Goal: Obtain resource: Download file/media

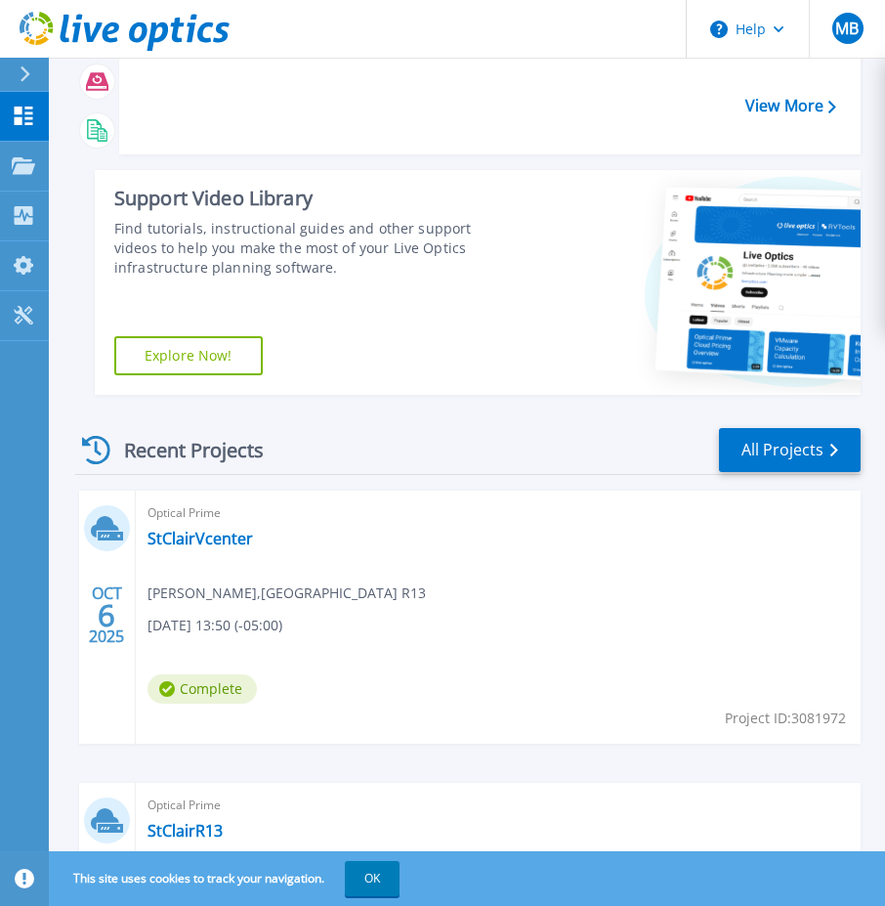
scroll to position [293, 0]
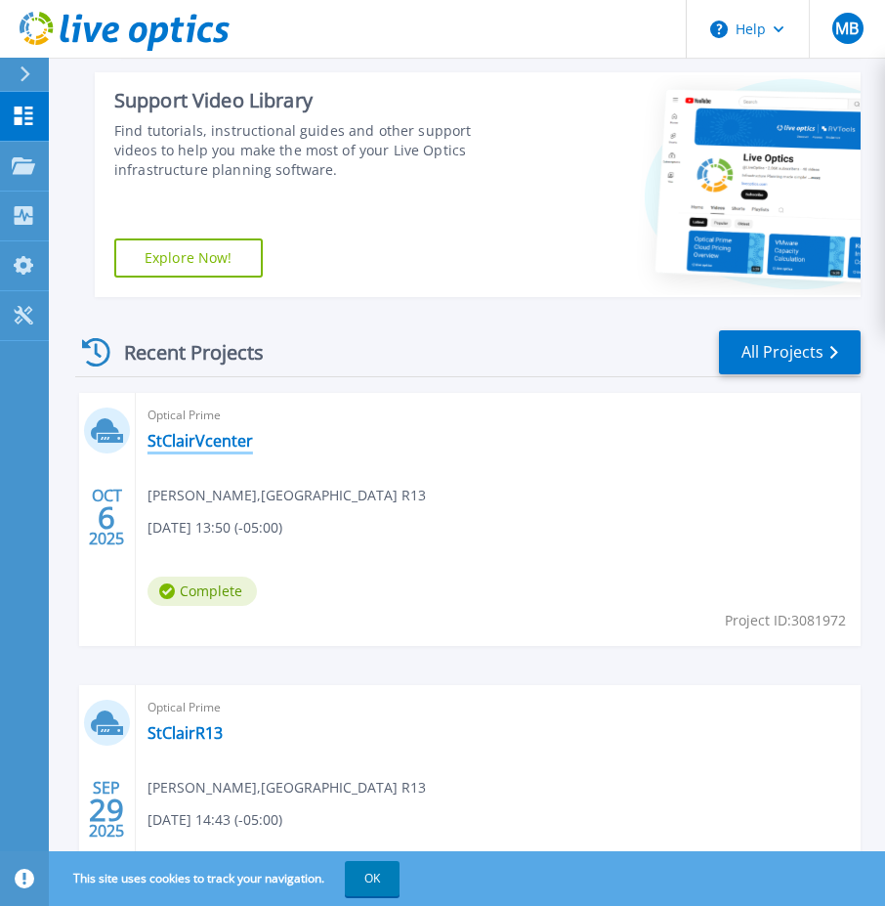
click at [194, 443] on link "StClairVcenter" at bounding box center [201, 441] width 106 height 20
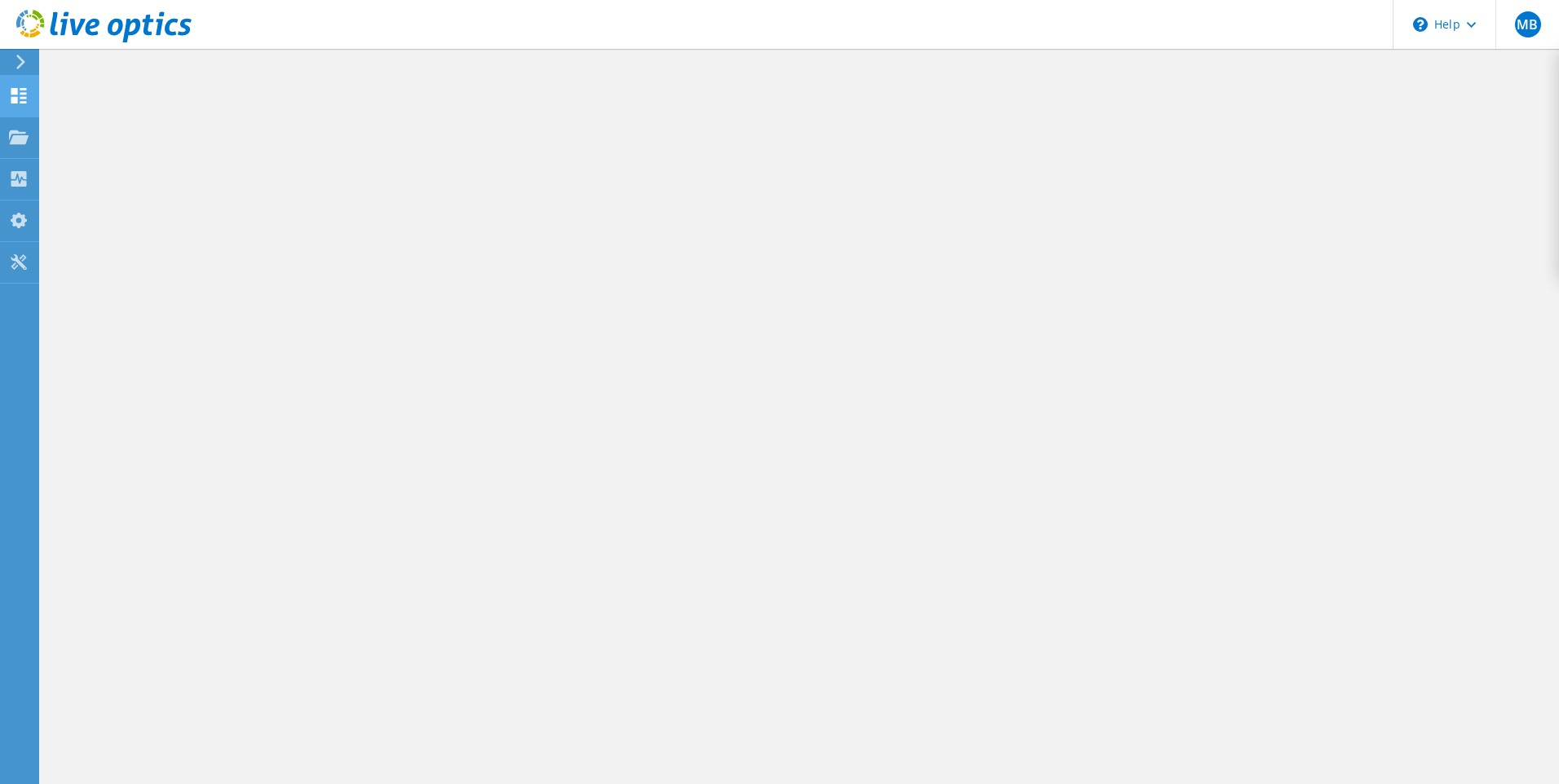
click at [20, 96] on icon at bounding box center [18, 96] width 19 height 16
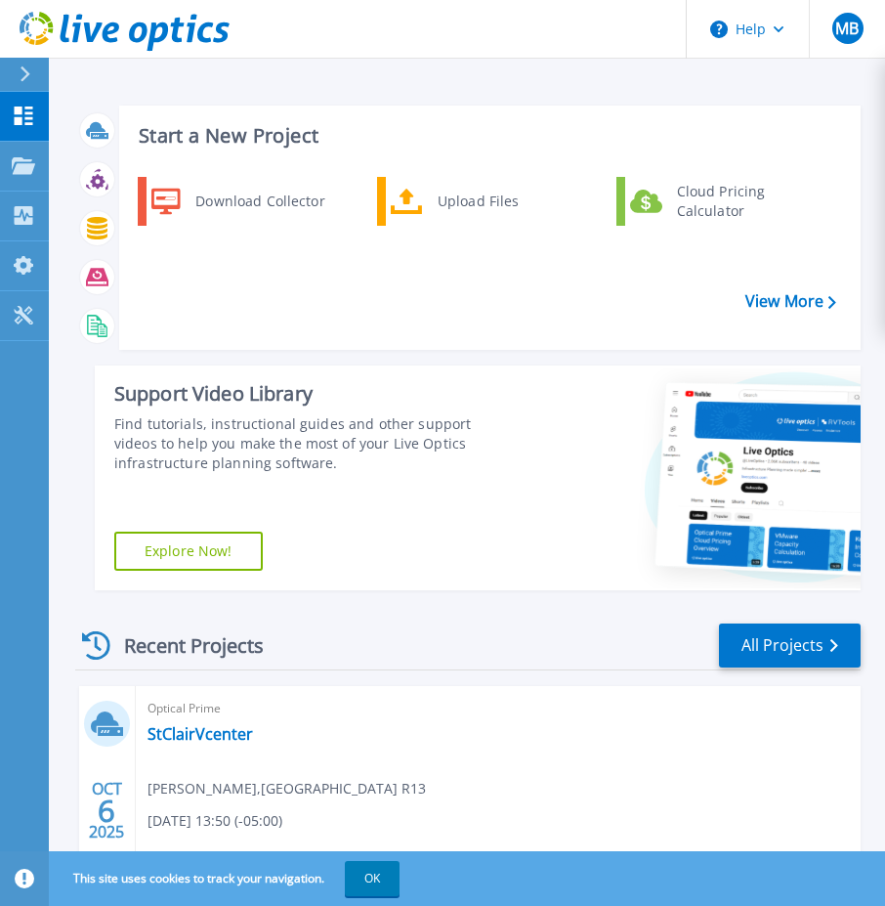
click at [434, 748] on div "Optical Prime StClairVcenter [PERSON_NAME] , [GEOGRAPHIC_DATA] R13 [DATE] 13:50…" at bounding box center [498, 812] width 725 height 253
click at [209, 737] on link "StClairVcenter" at bounding box center [201, 734] width 106 height 20
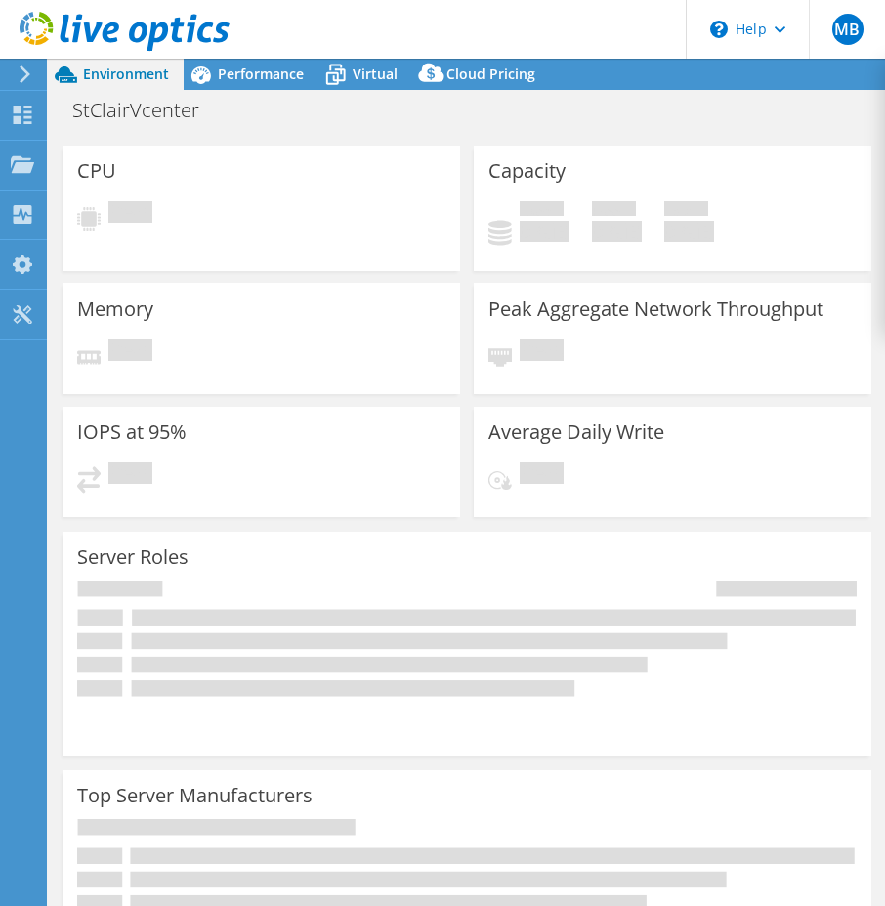
select select "USD"
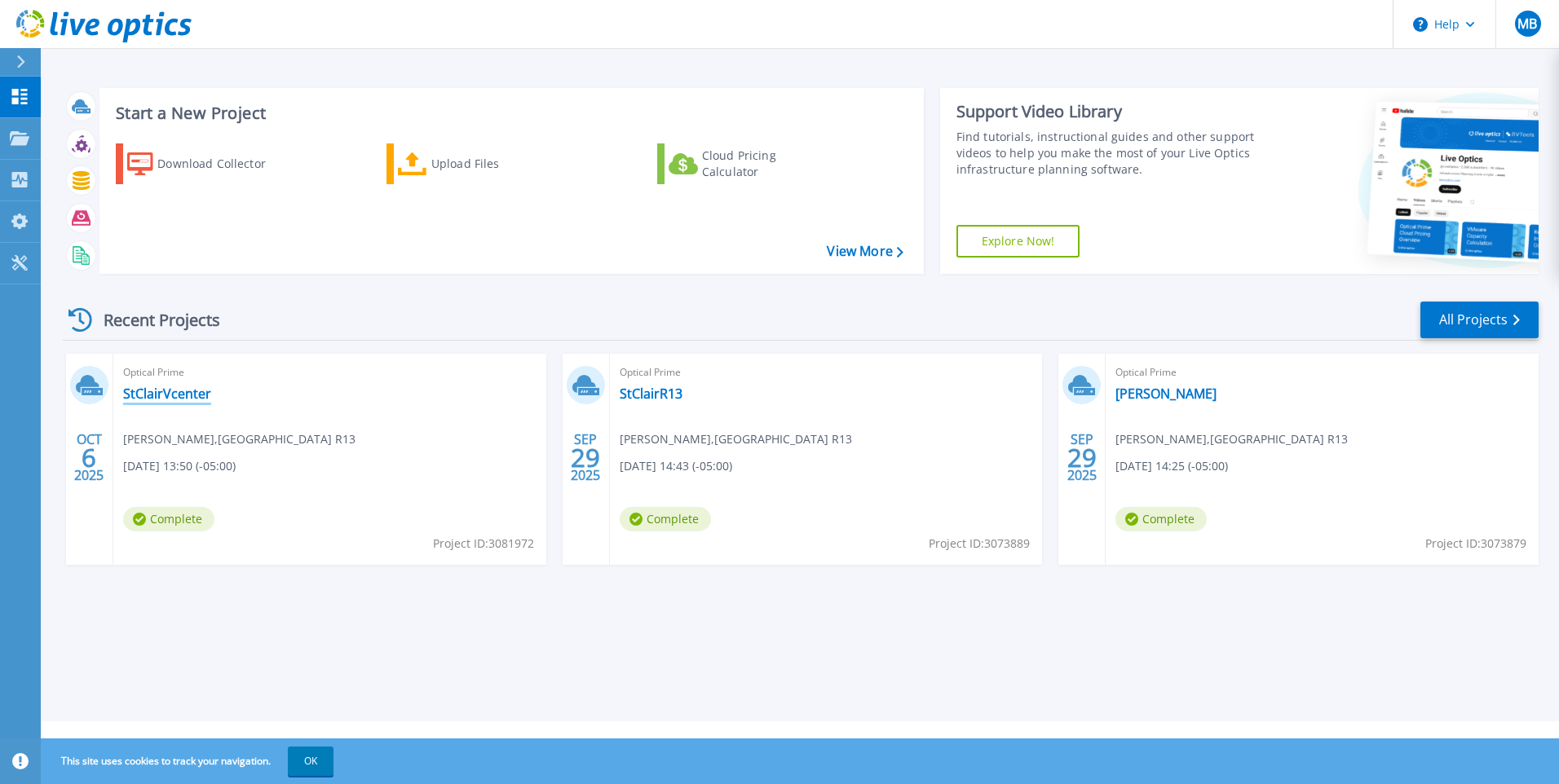
click at [181, 395] on link "StClairVcenter" at bounding box center [168, 394] width 88 height 17
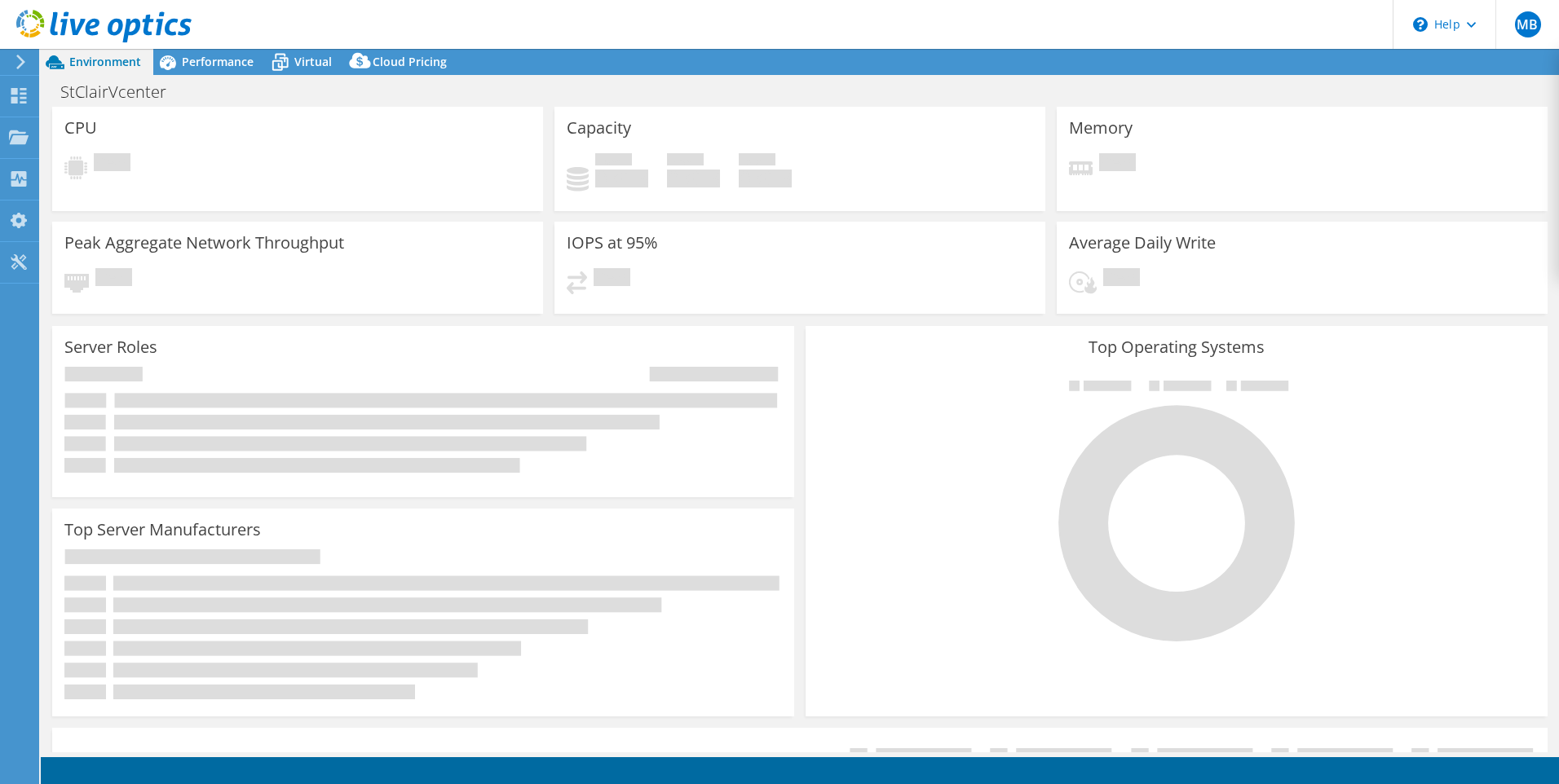
select select "USD"
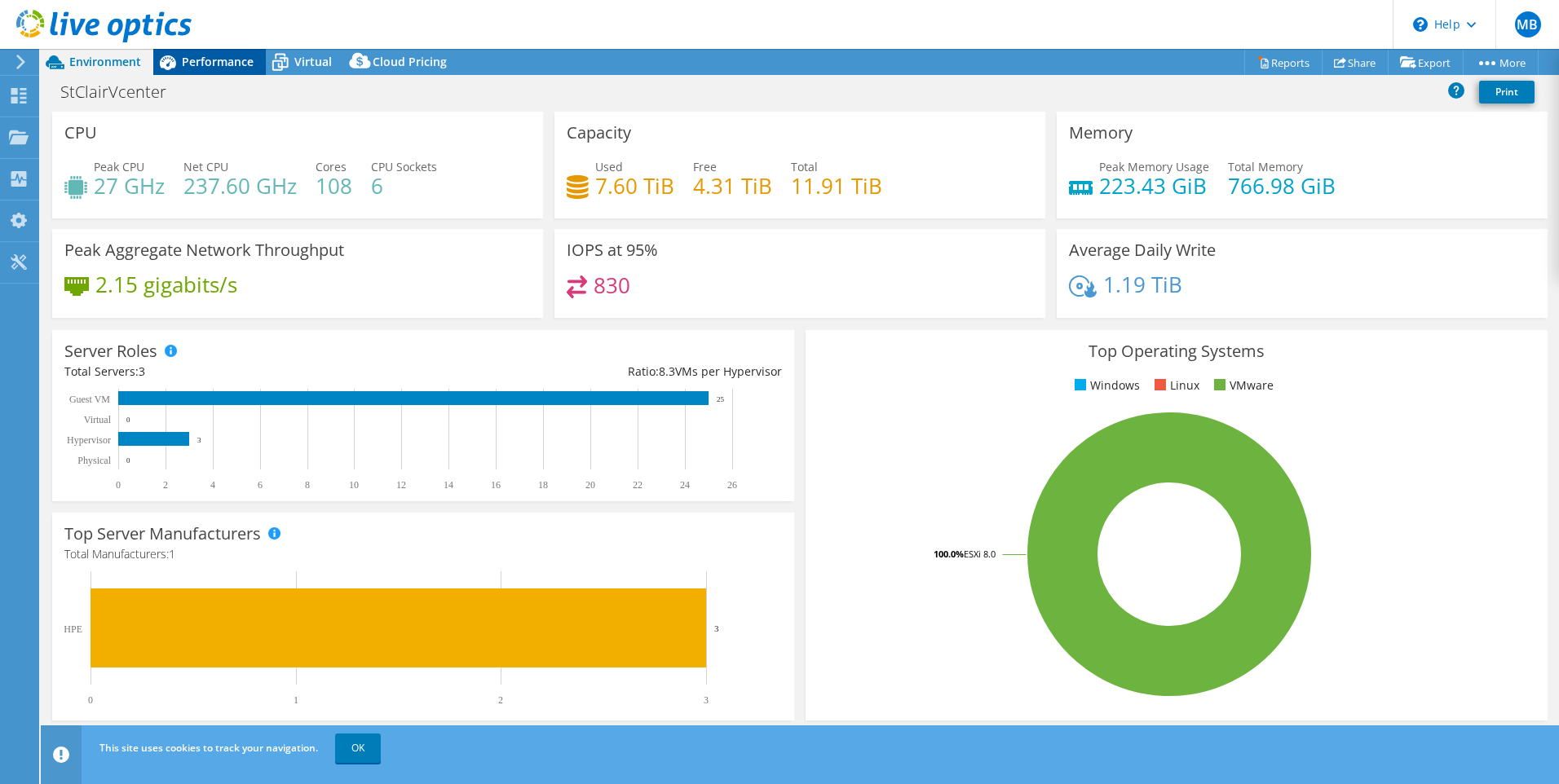
click at [222, 60] on span "Performance" at bounding box center [218, 62] width 72 height 16
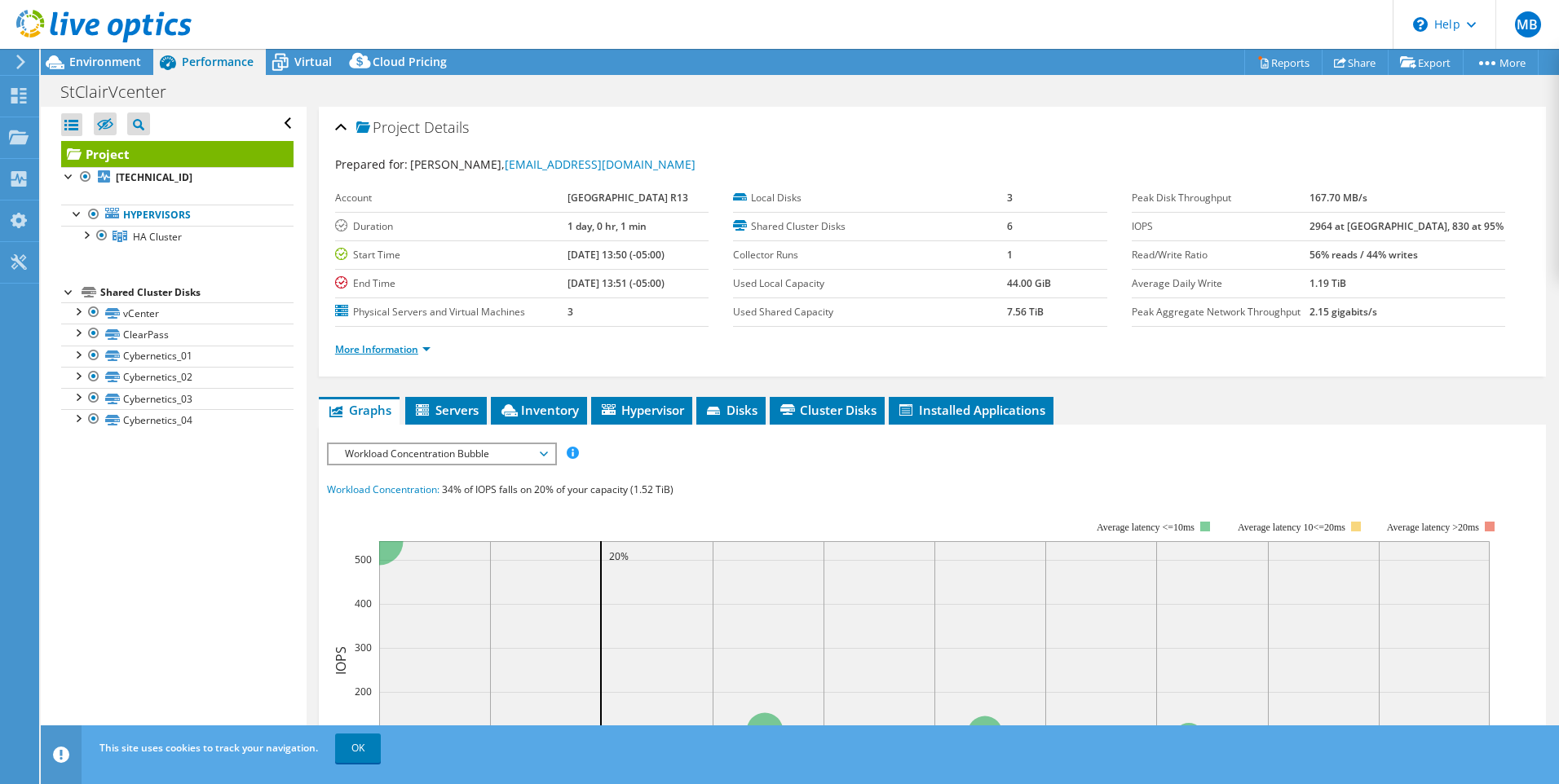
click at [427, 350] on link "More Information" at bounding box center [383, 349] width 95 height 14
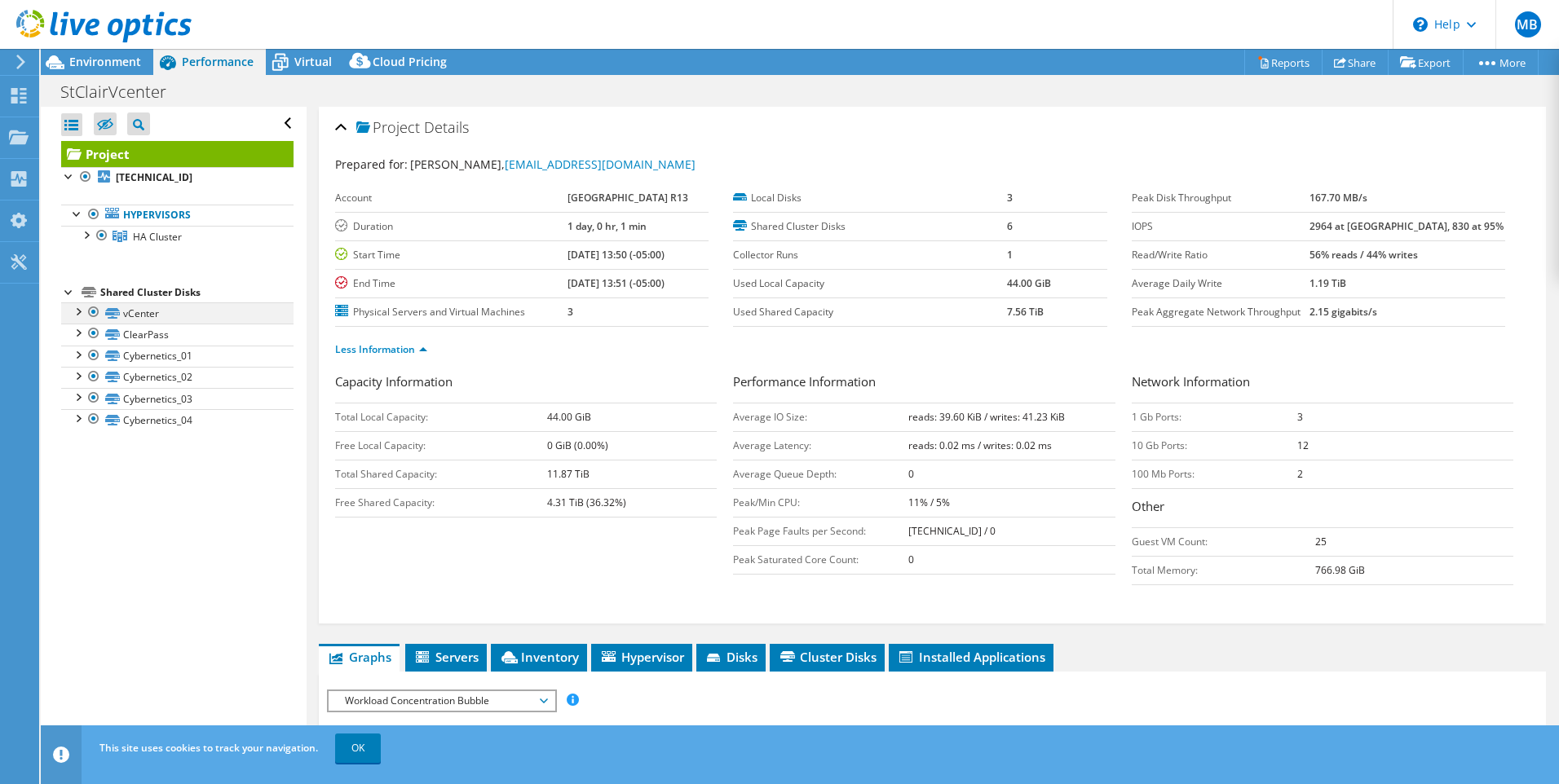
click at [79, 310] on div at bounding box center [78, 311] width 17 height 17
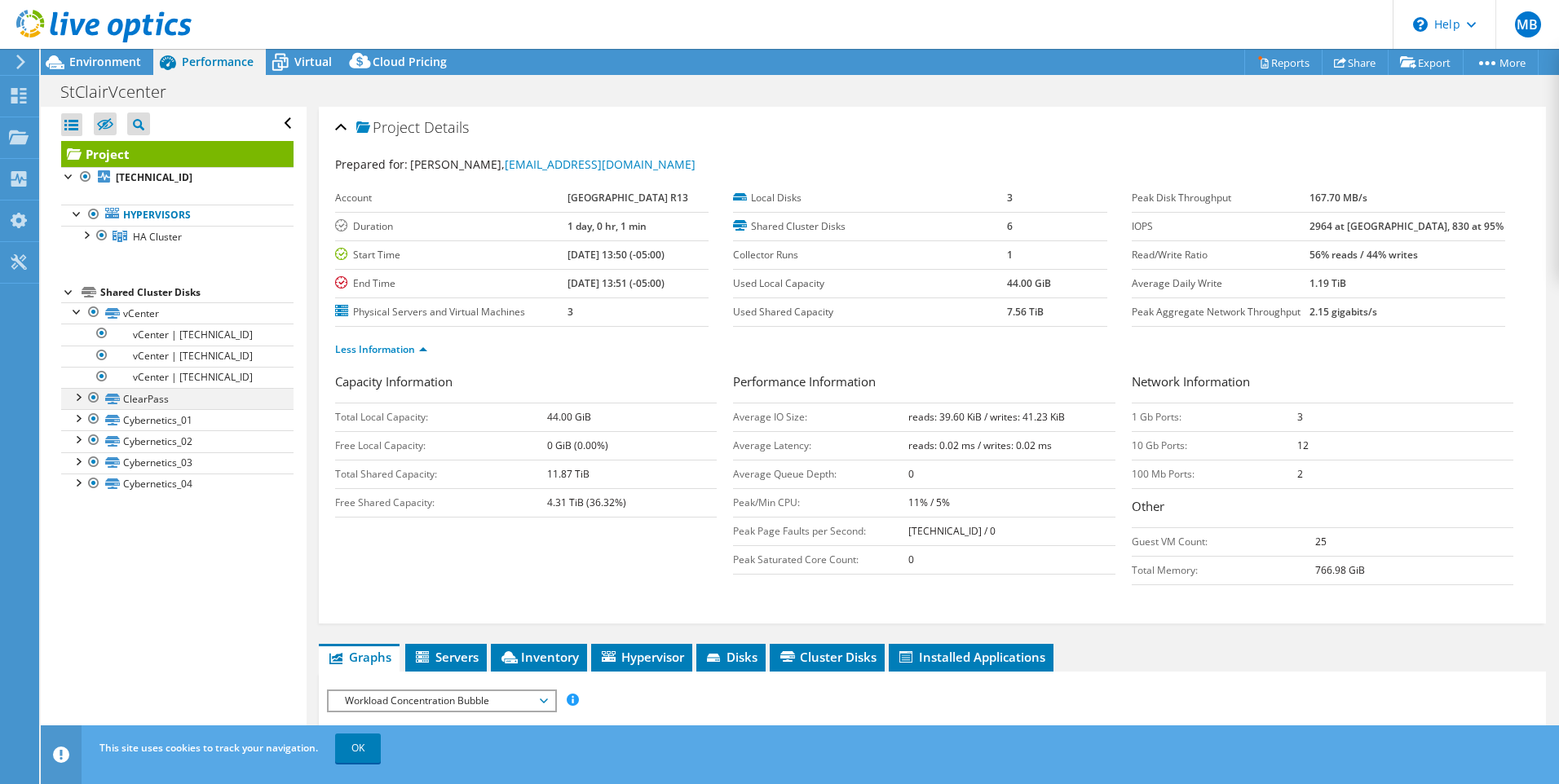
click at [82, 402] on div at bounding box center [78, 396] width 17 height 17
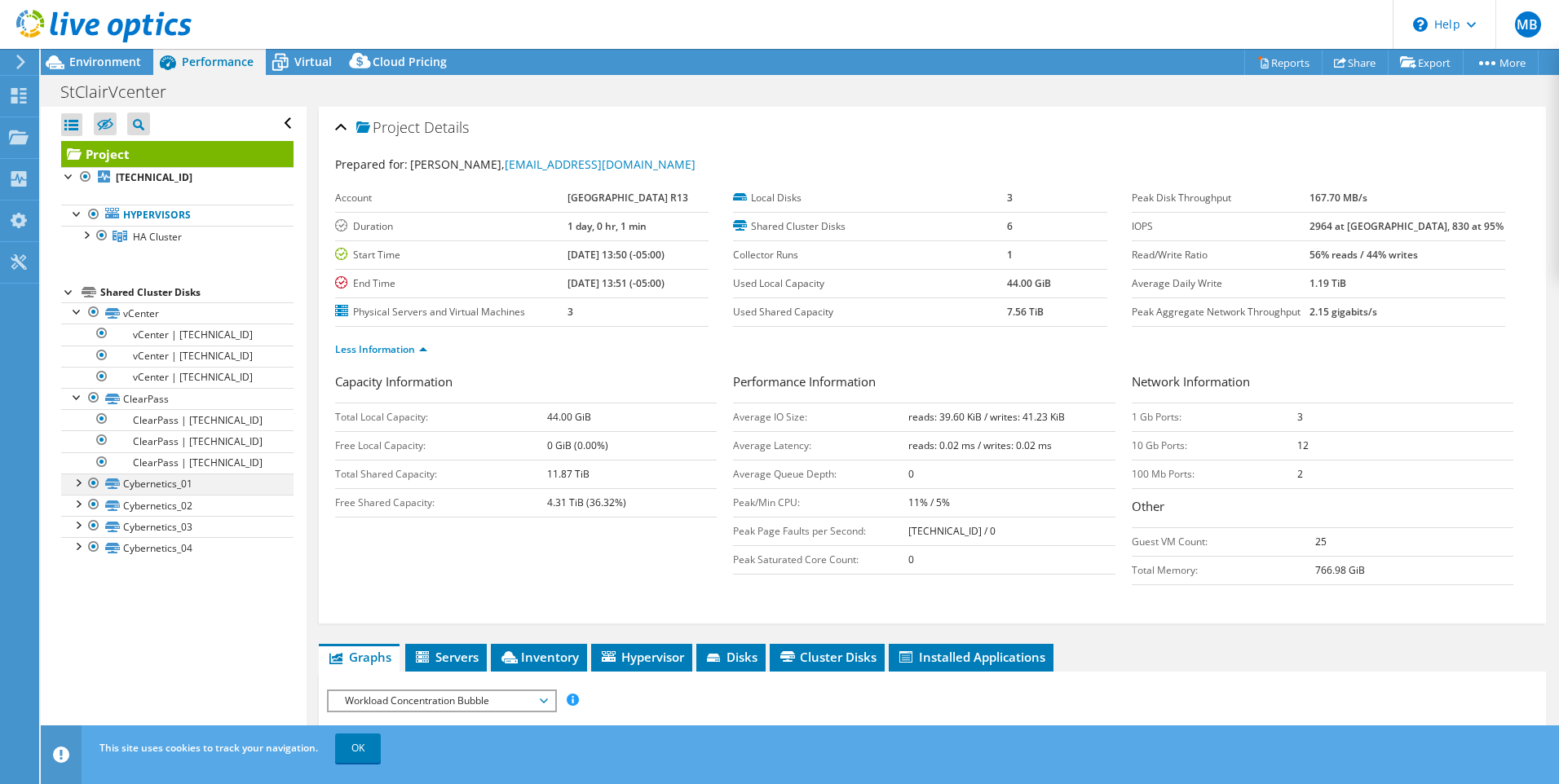
click at [77, 484] on div at bounding box center [78, 482] width 17 height 17
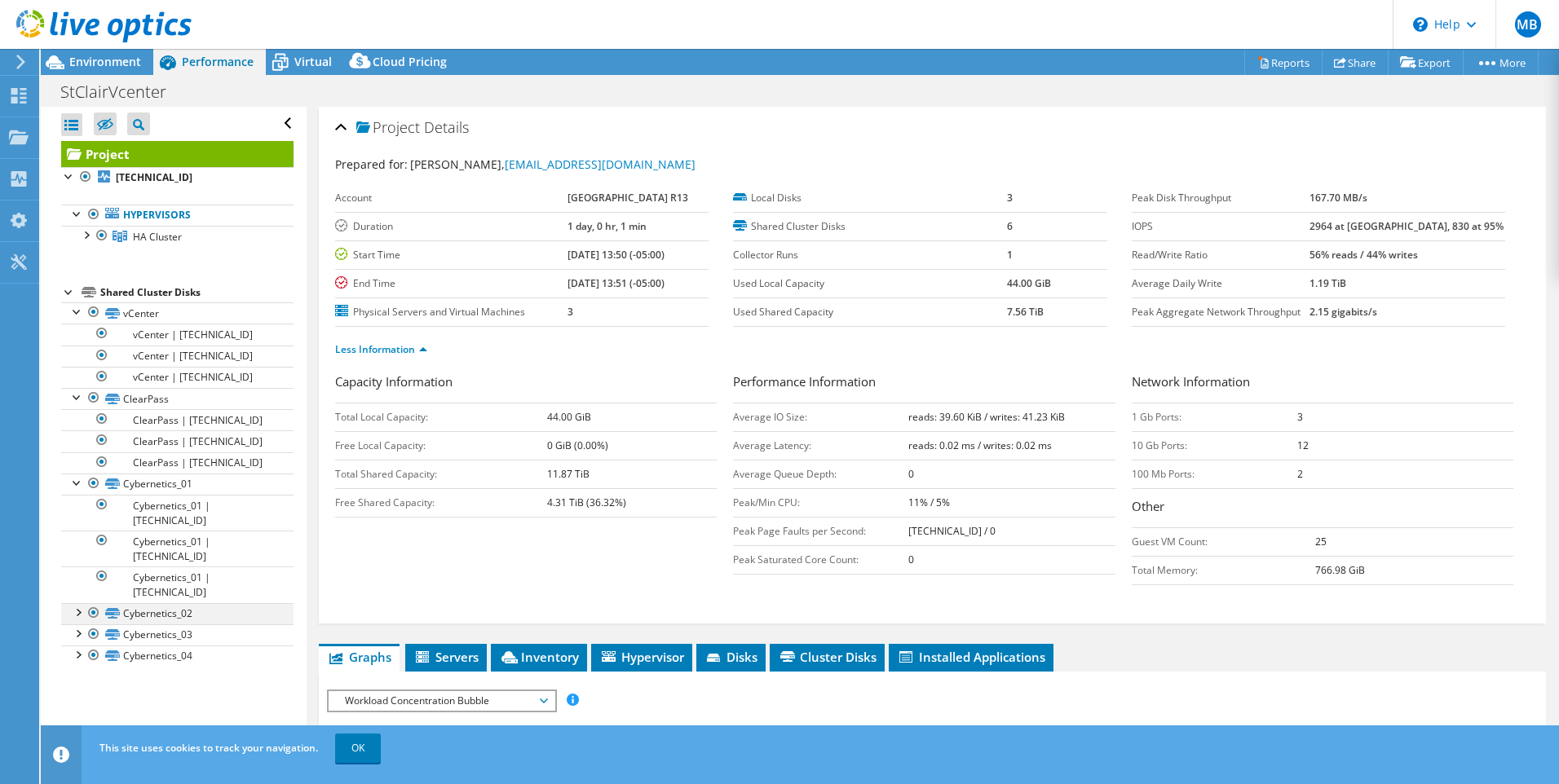
click at [80, 603] on div at bounding box center [78, 611] width 17 height 17
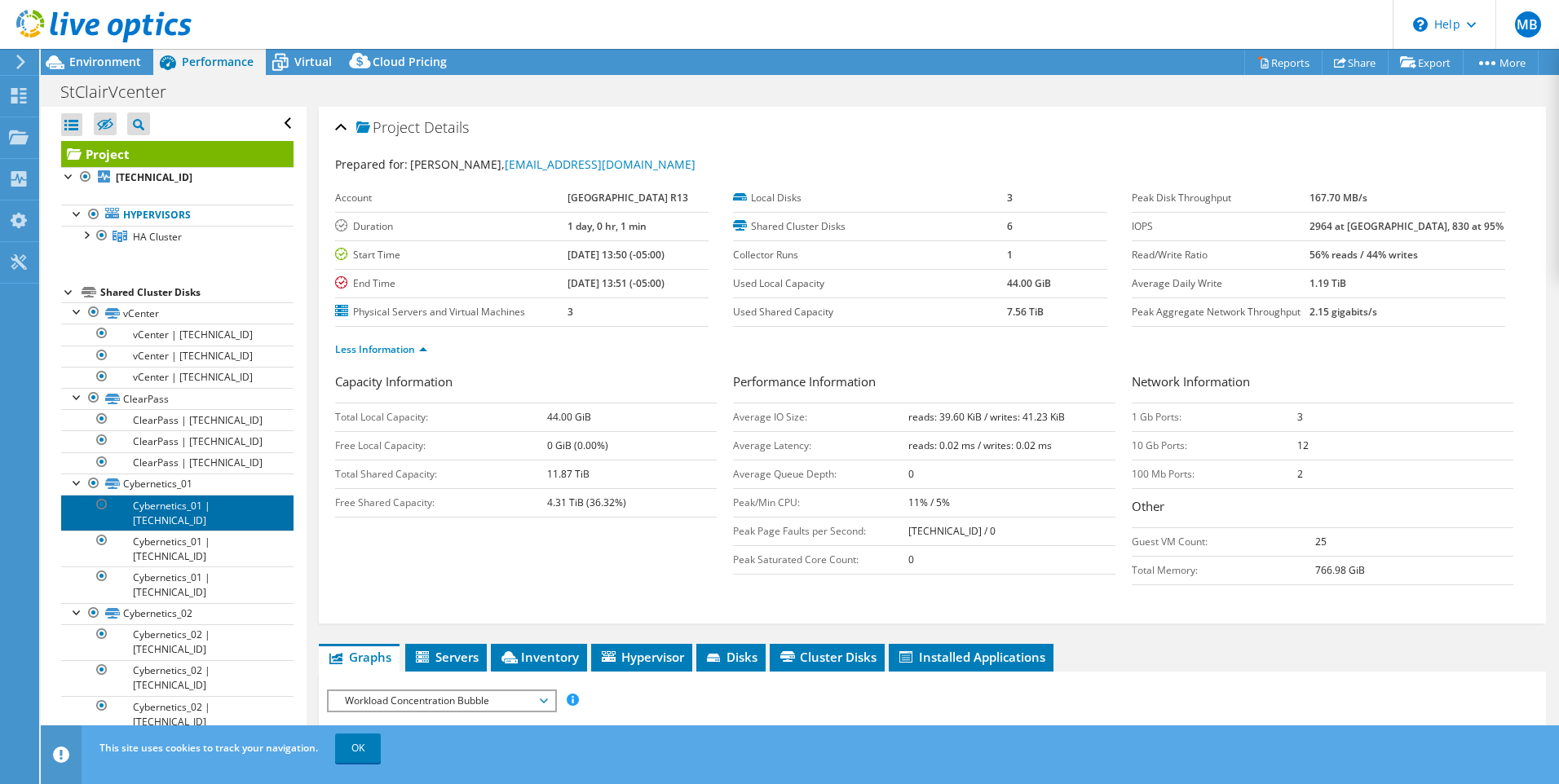
click at [158, 503] on link "Cybernetics_01 | [TECHNICAL_ID]" at bounding box center [177, 512] width 233 height 36
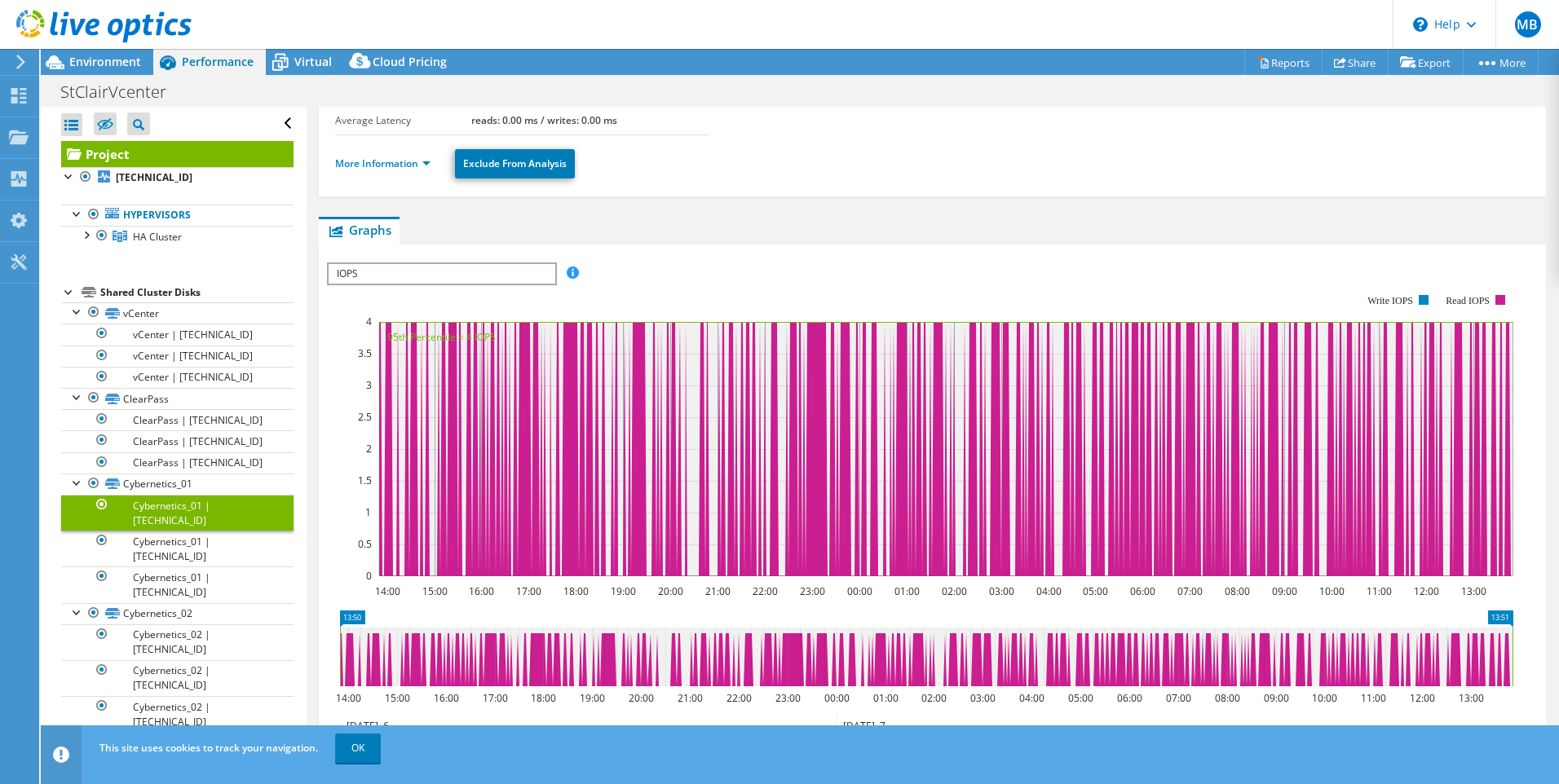
scroll to position [244, 0]
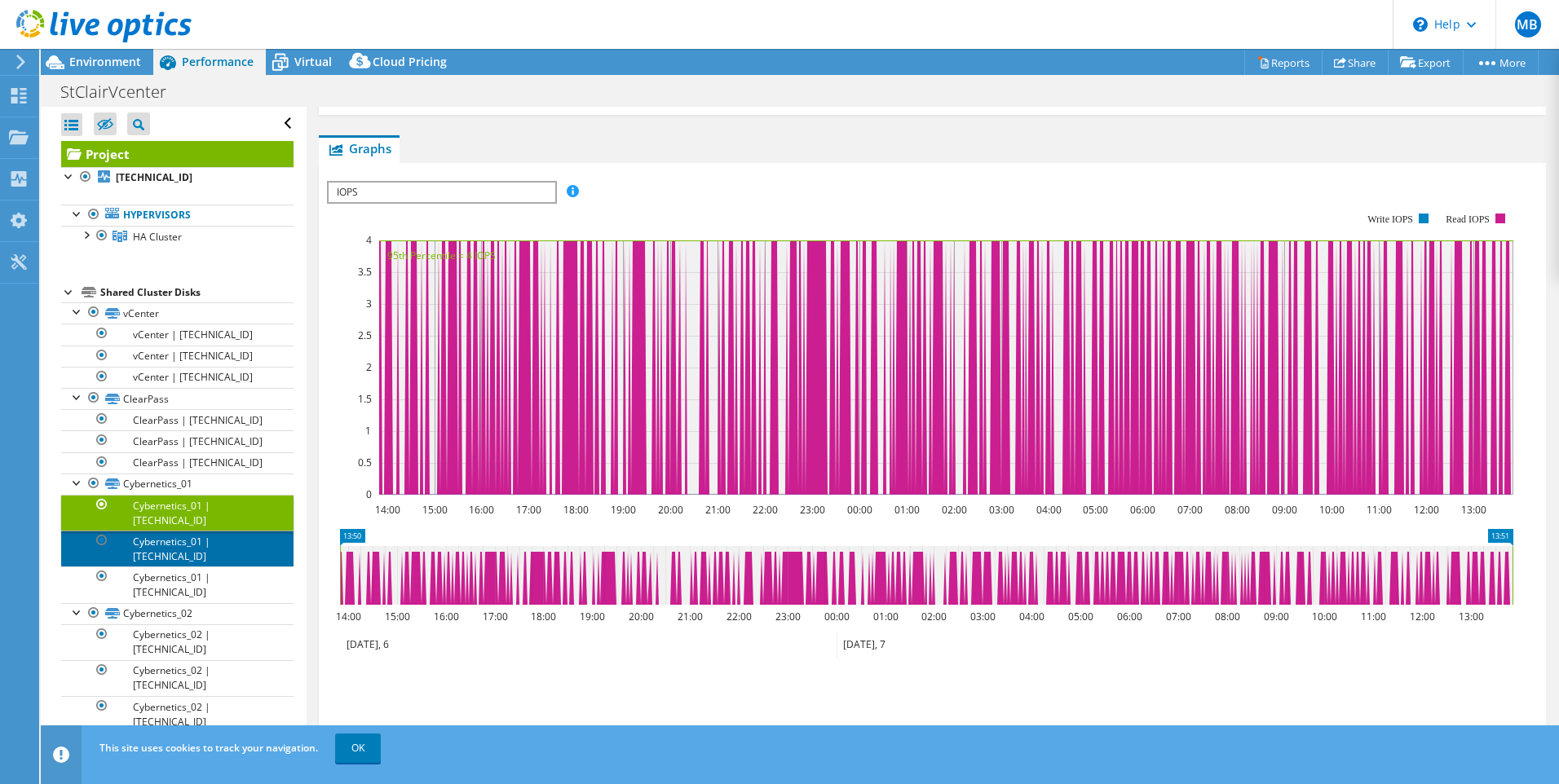
click at [183, 530] on link "Cybernetics_01 | [TECHNICAL_ID]" at bounding box center [177, 548] width 233 height 36
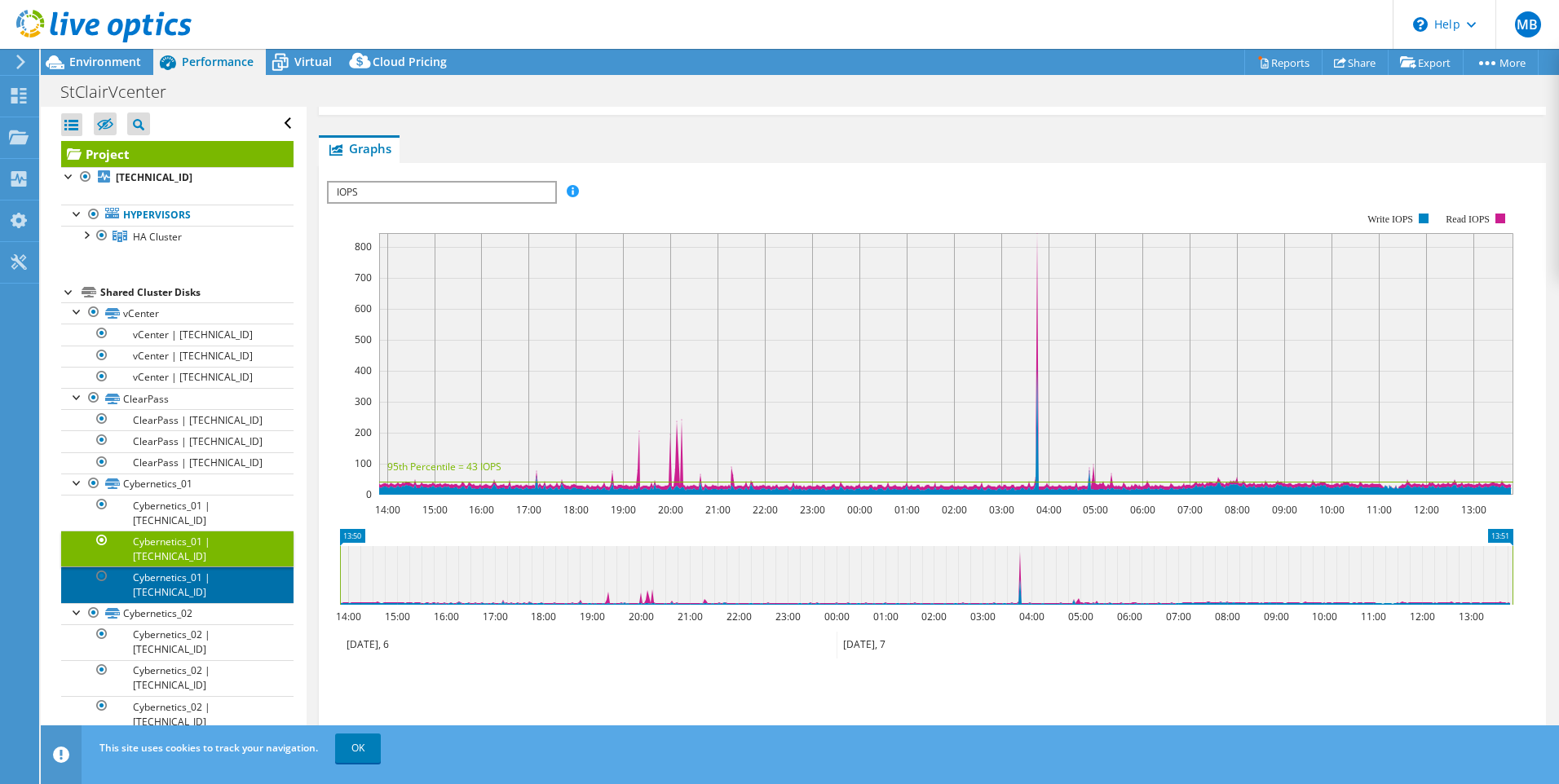
click at [180, 566] on link "Cybernetics_01 | [TECHNICAL_ID]" at bounding box center [177, 584] width 233 height 36
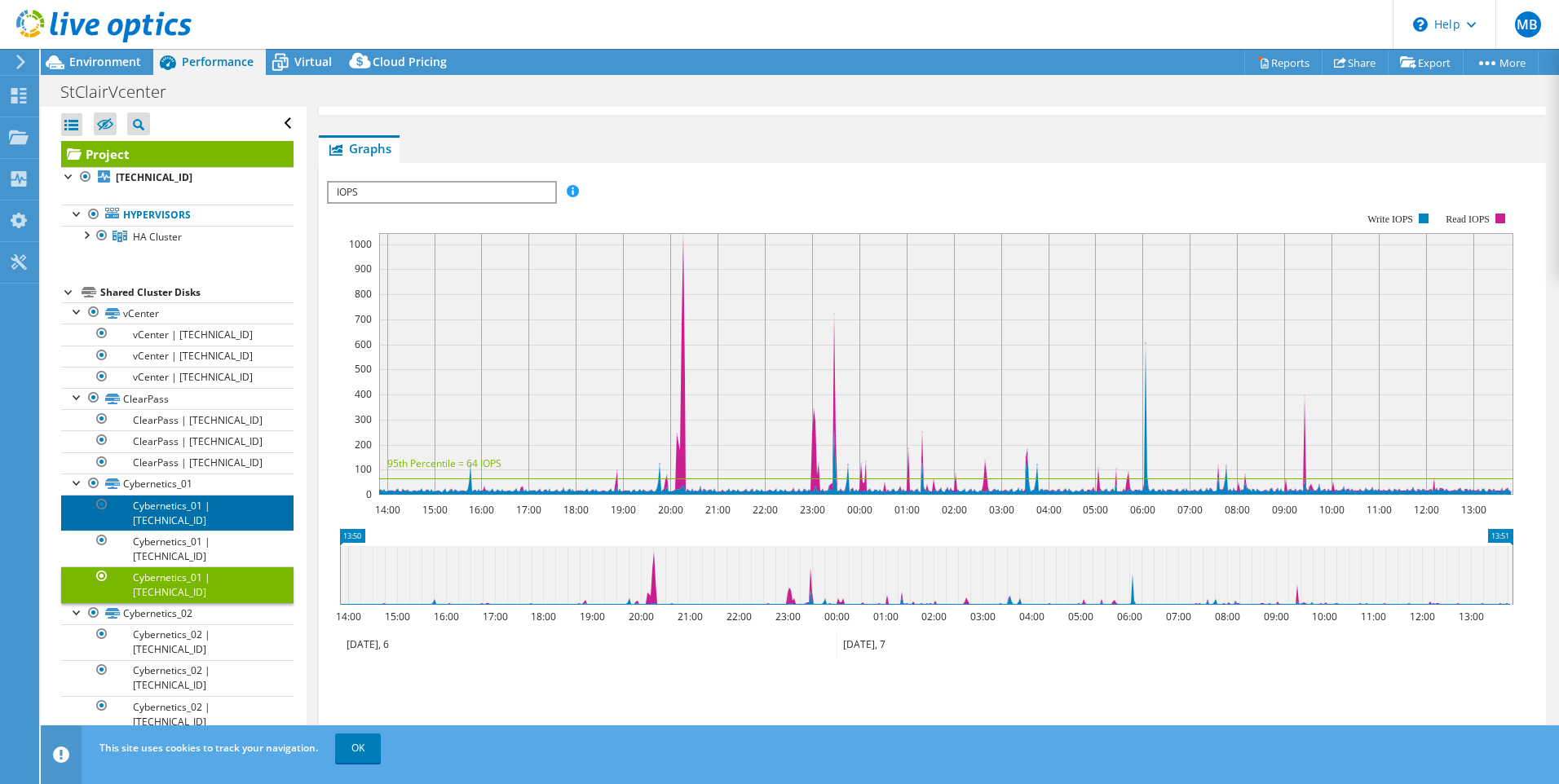
click at [179, 506] on link "Cybernetics_01 | [TECHNICAL_ID]" at bounding box center [177, 512] width 233 height 36
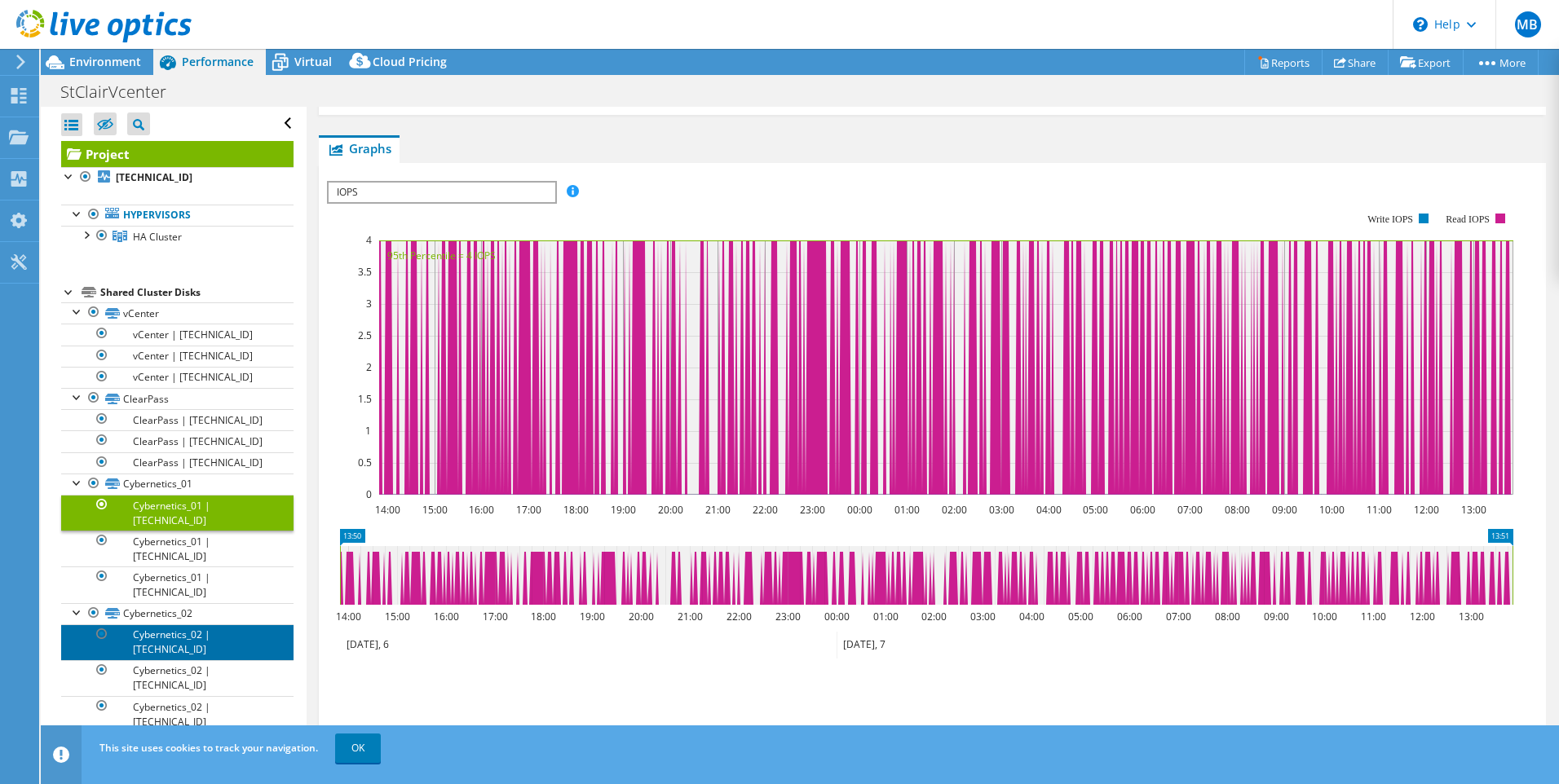
click at [181, 625] on link "Cybernetics_02 | [TECHNICAL_ID]" at bounding box center [177, 642] width 233 height 36
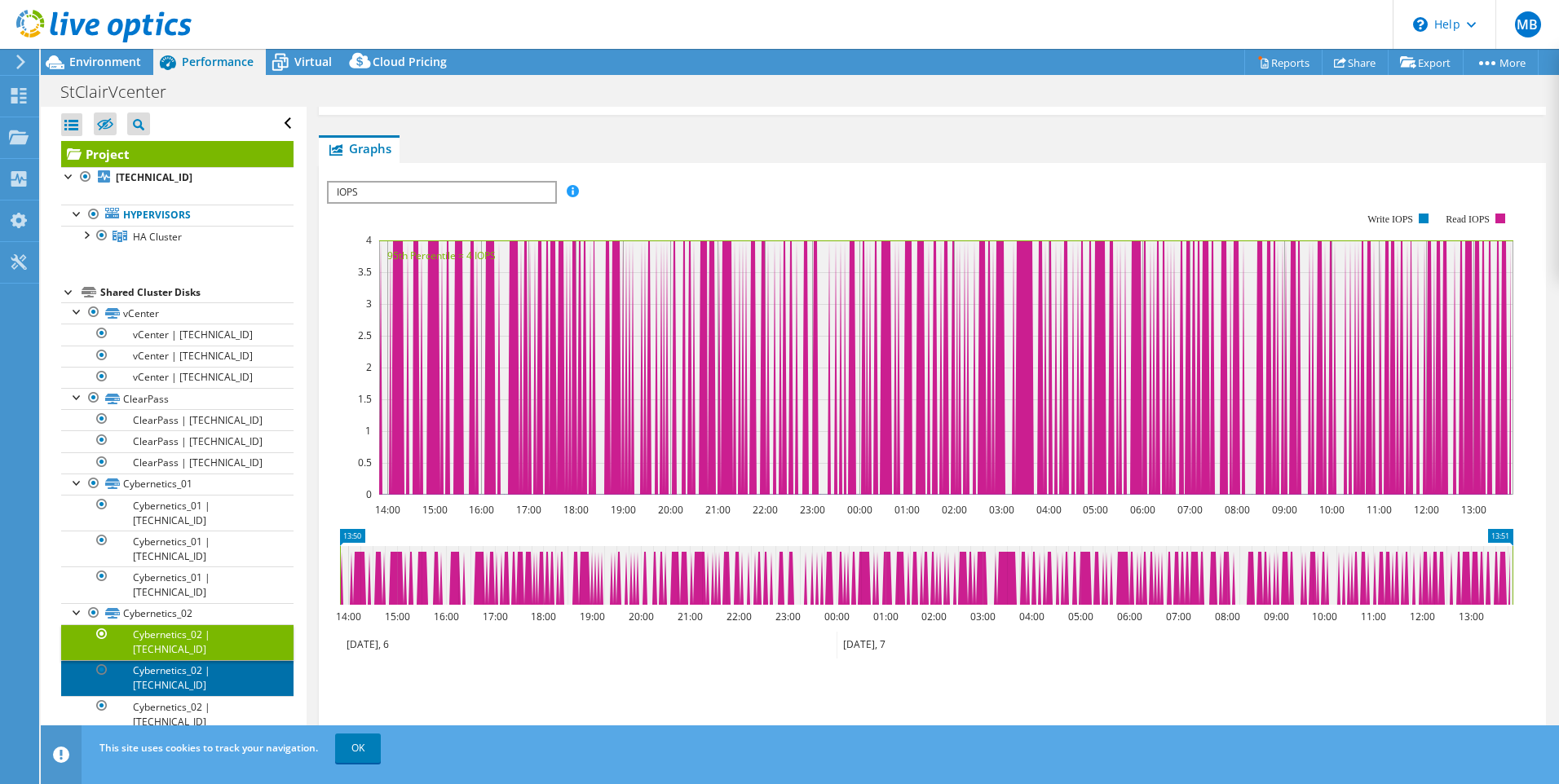
click at [179, 661] on link "Cybernetics_02 | [TECHNICAL_ID]" at bounding box center [177, 678] width 233 height 36
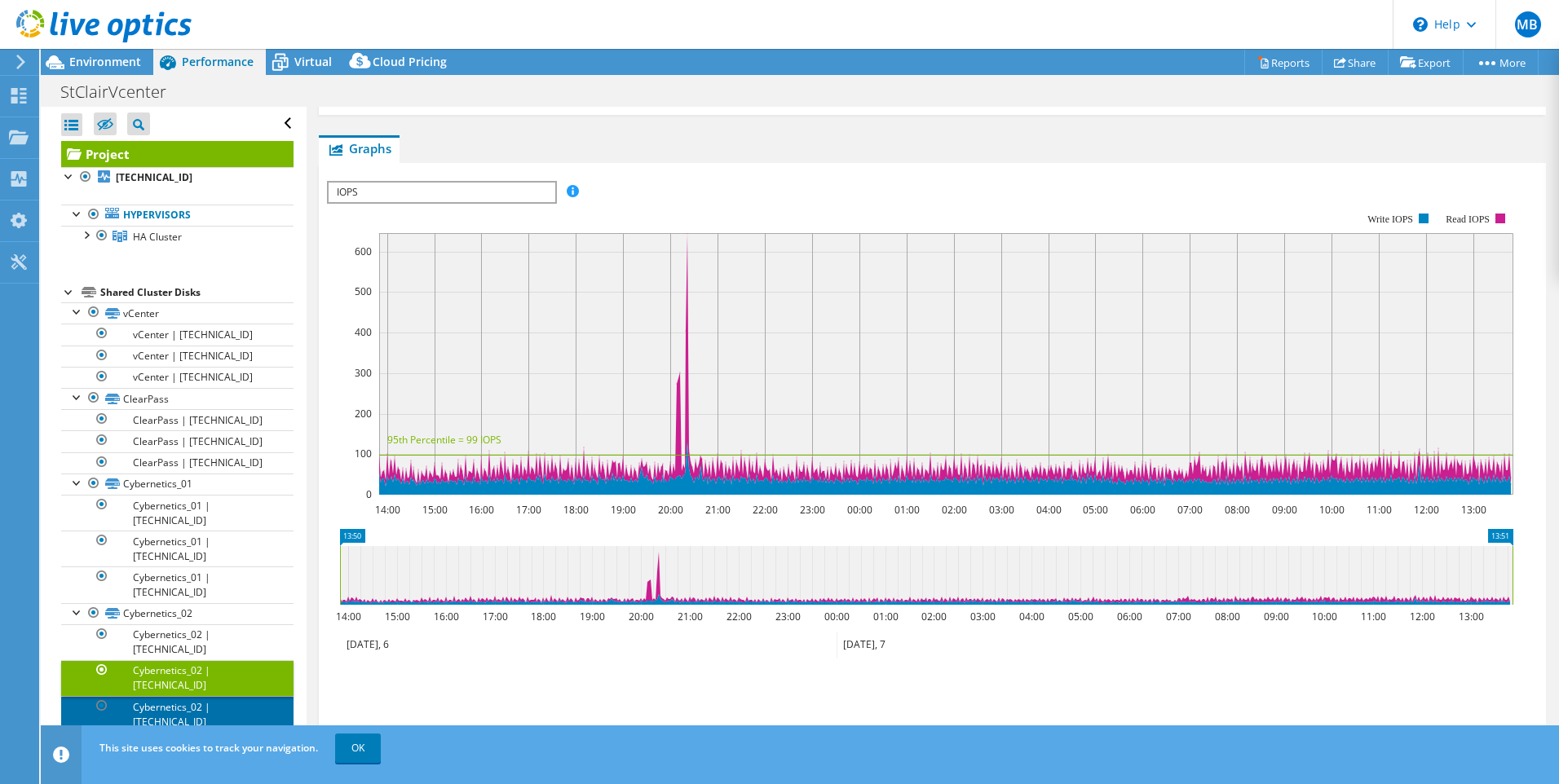
click at [174, 696] on link "Cybernetics_02 | [TECHNICAL_ID]" at bounding box center [177, 714] width 233 height 36
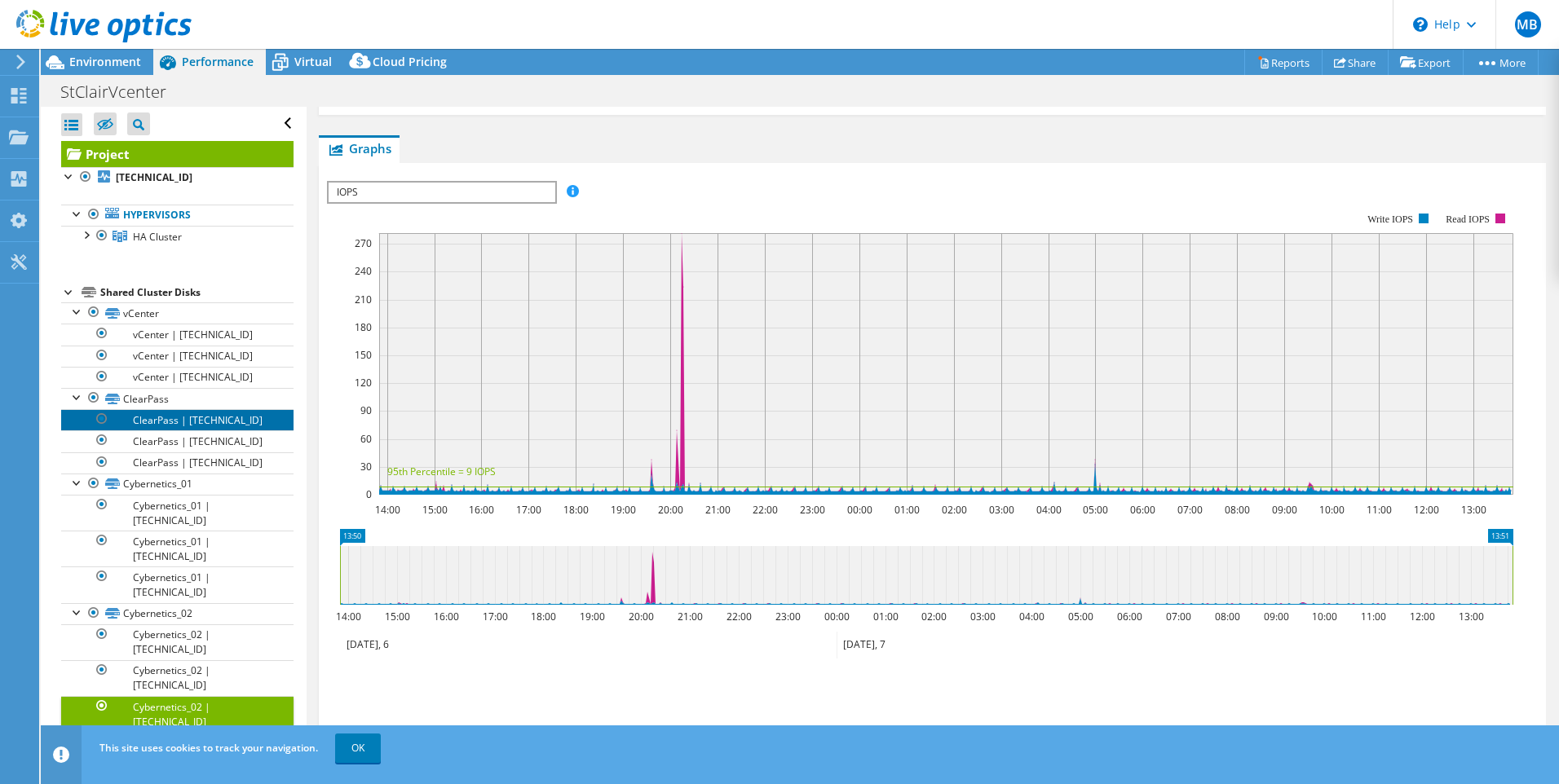
click at [185, 417] on link "ClearPass | [TECHNICAL_ID]" at bounding box center [177, 420] width 233 height 21
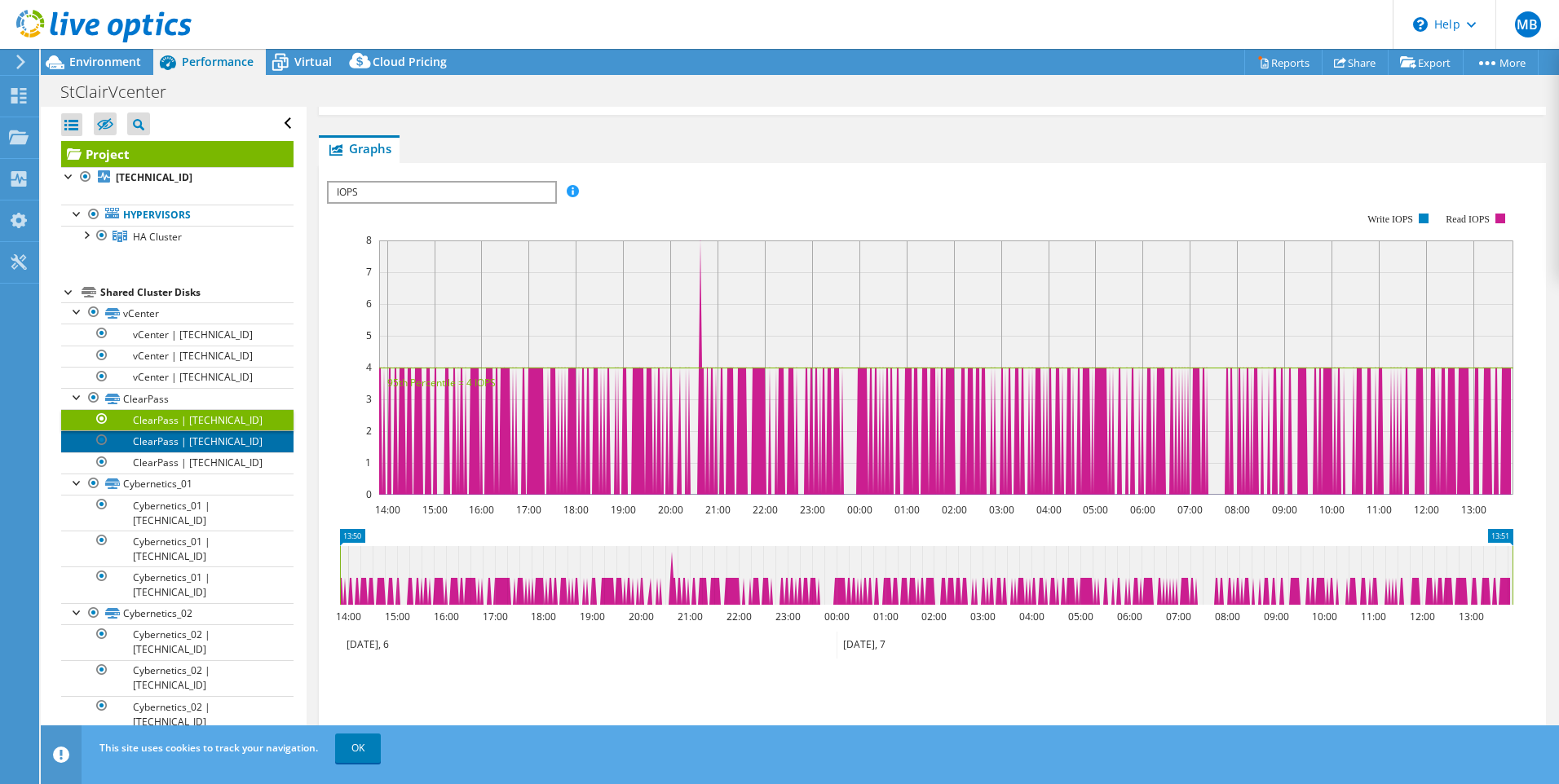
click at [184, 440] on link "ClearPass | [TECHNICAL_ID]" at bounding box center [177, 440] width 233 height 21
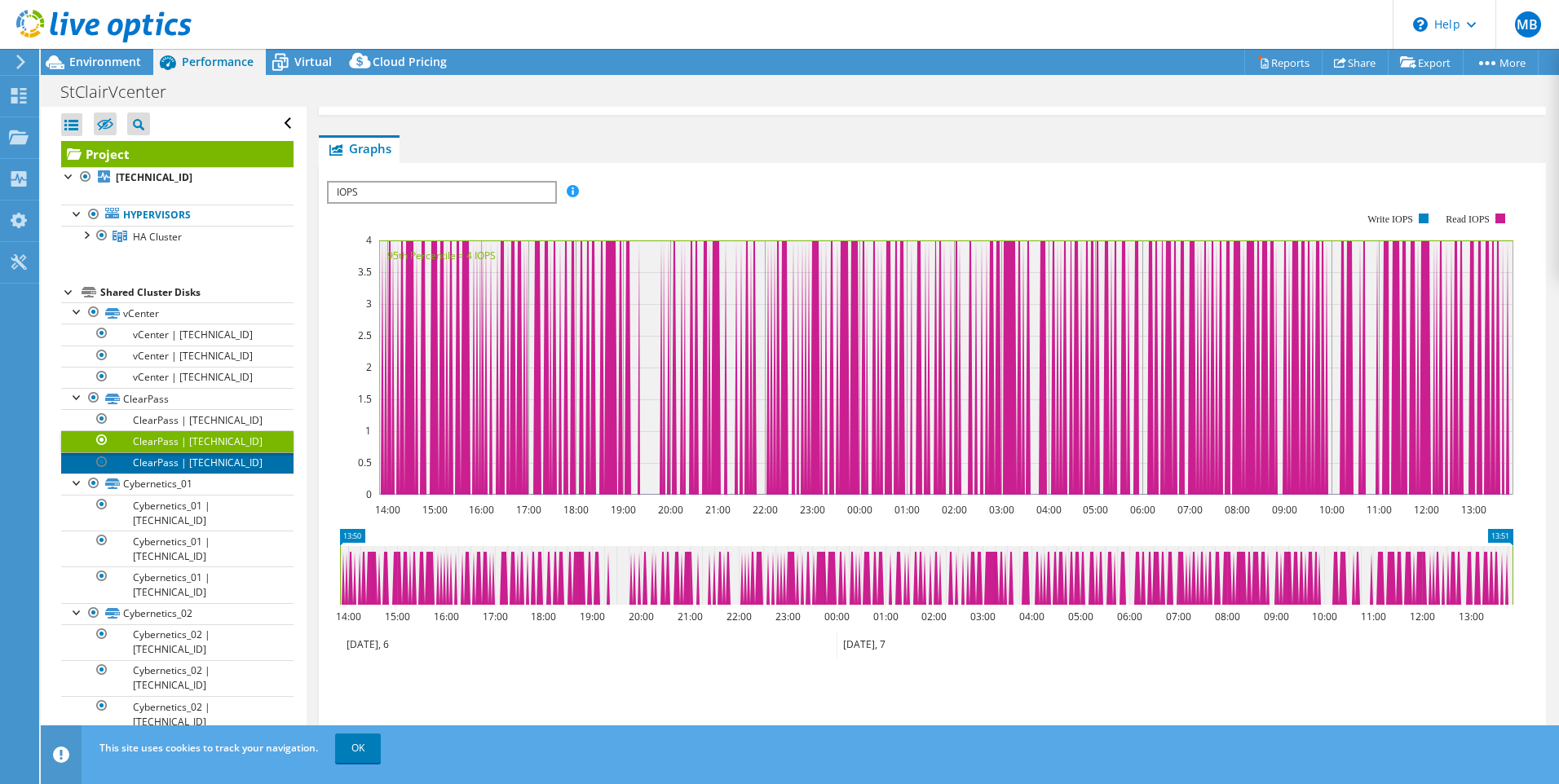
click at [179, 465] on link "ClearPass | [TECHNICAL_ID]" at bounding box center [177, 462] width 233 height 21
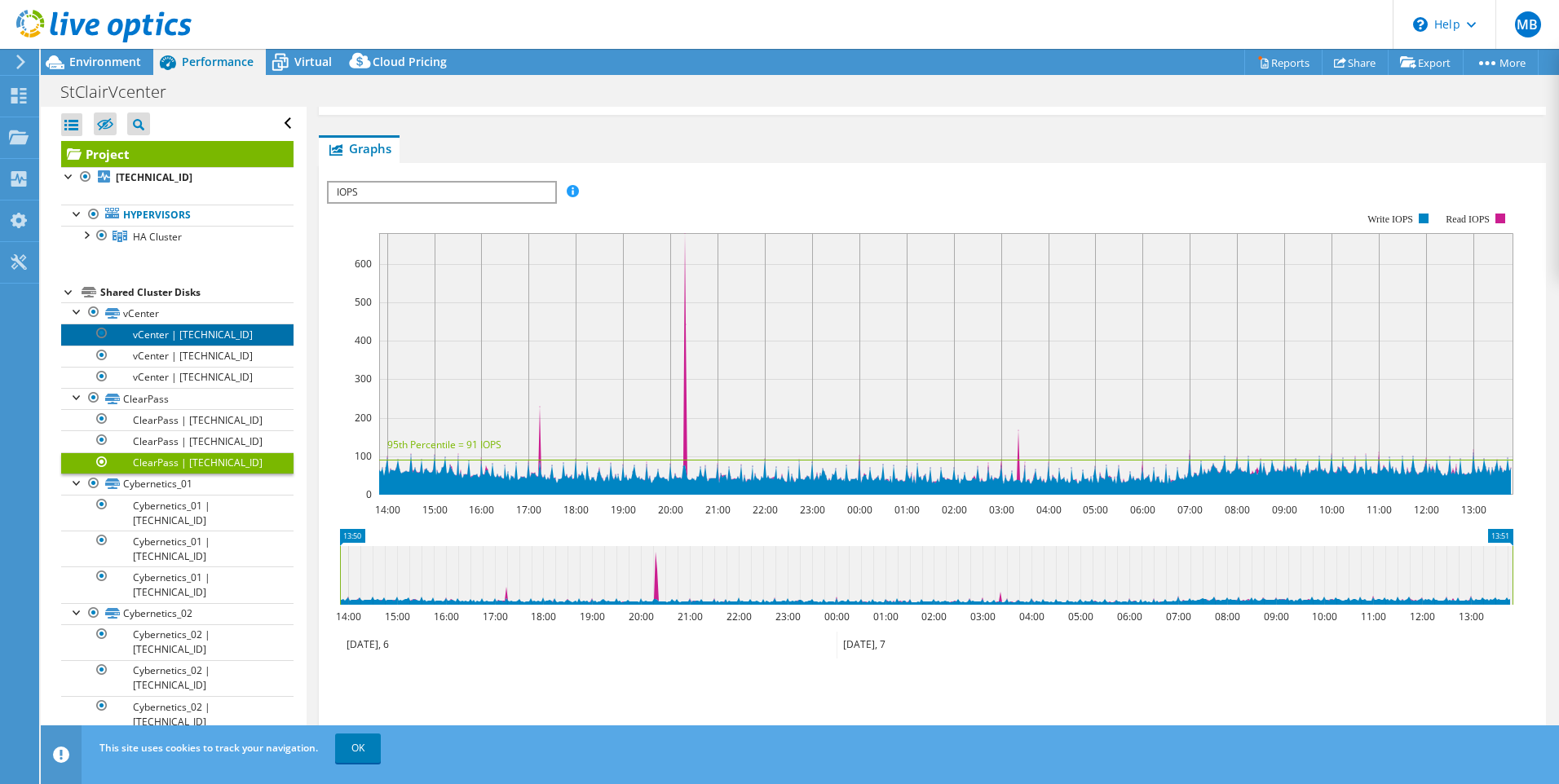
click at [204, 339] on link "vCenter | [TECHNICAL_ID]" at bounding box center [177, 334] width 233 height 21
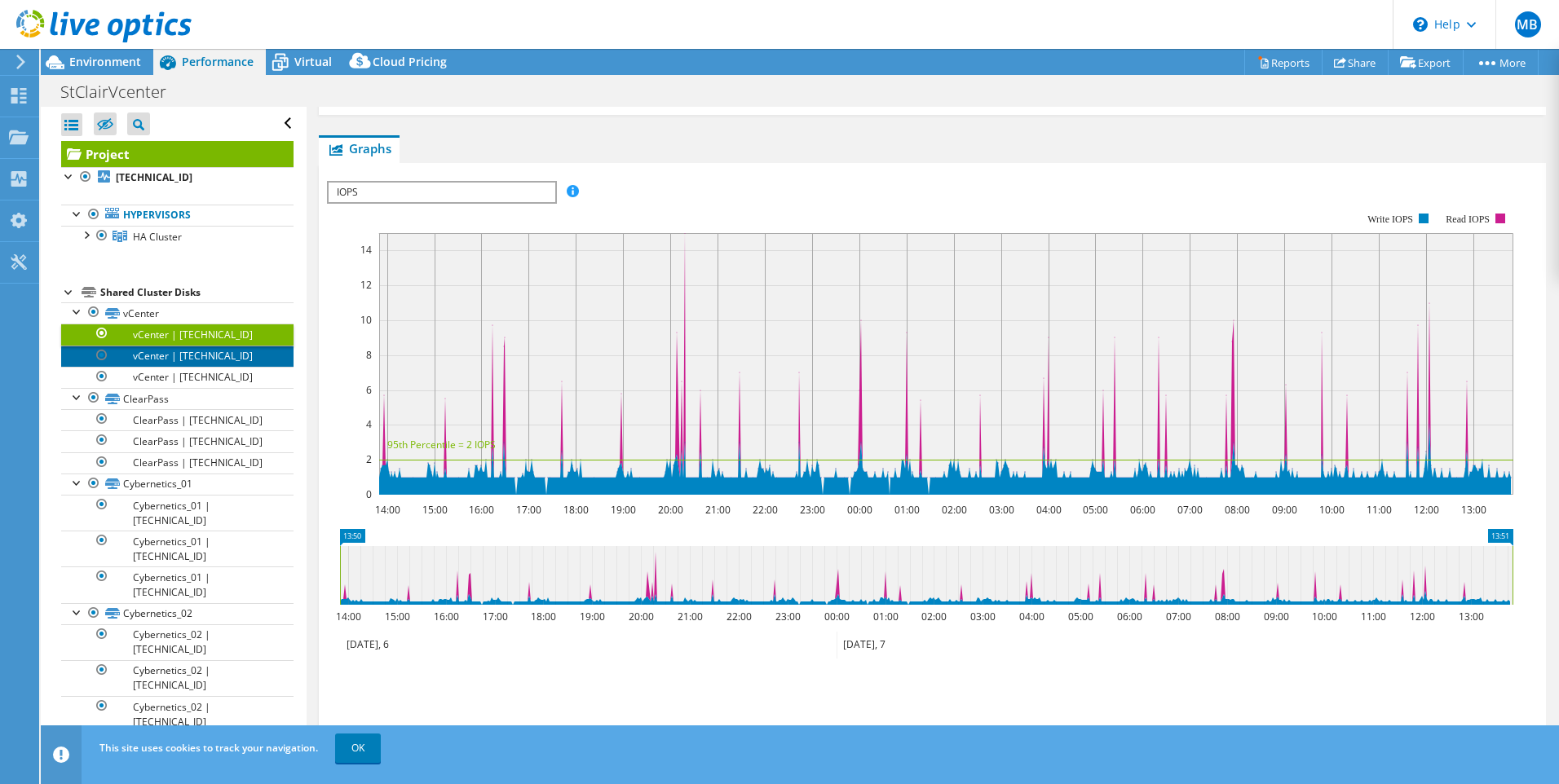
click at [206, 354] on link "vCenter | [TECHNICAL_ID]" at bounding box center [177, 355] width 233 height 21
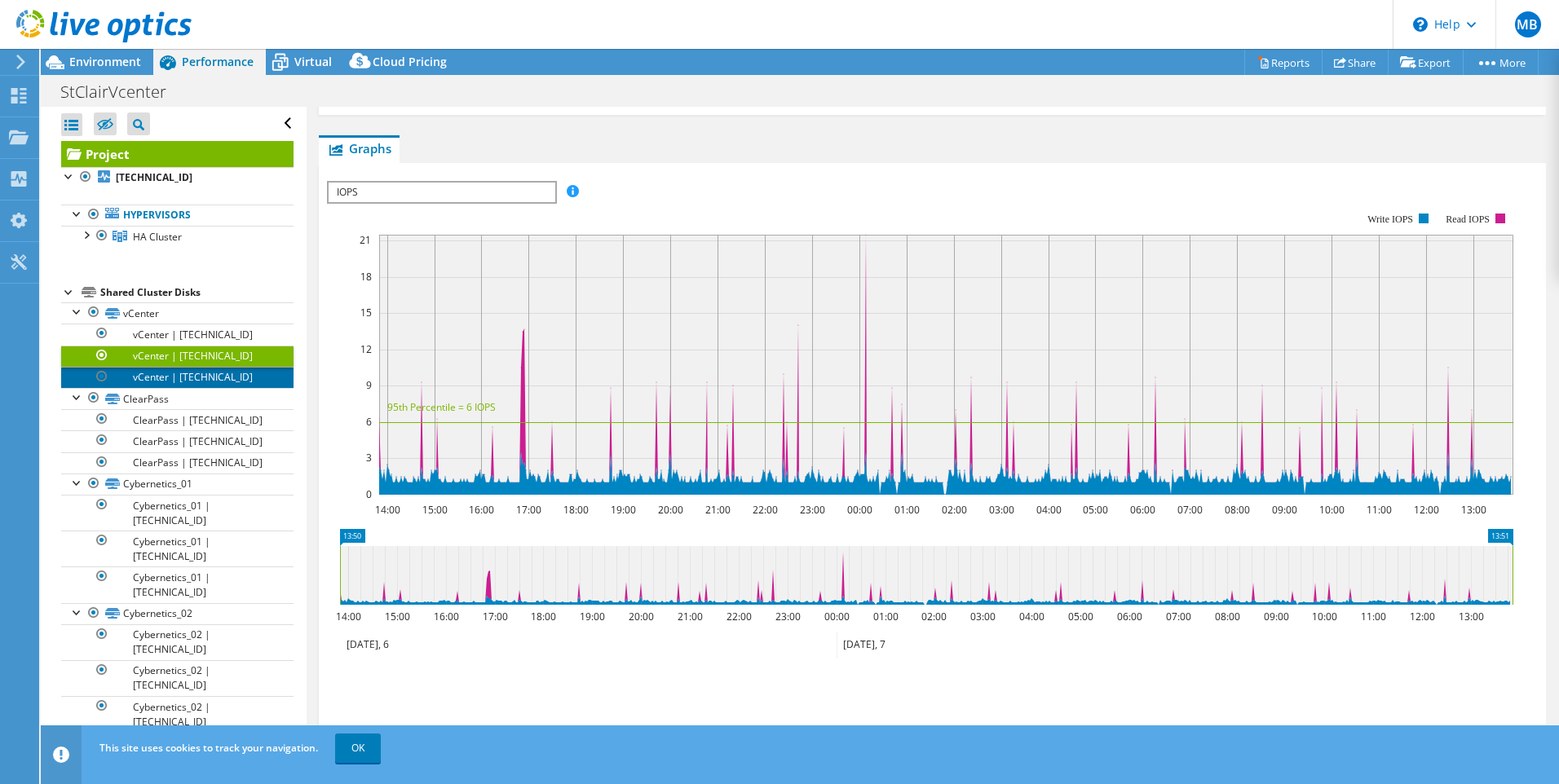
click at [205, 374] on link "vCenter | [TECHNICAL_ID]" at bounding box center [177, 377] width 233 height 21
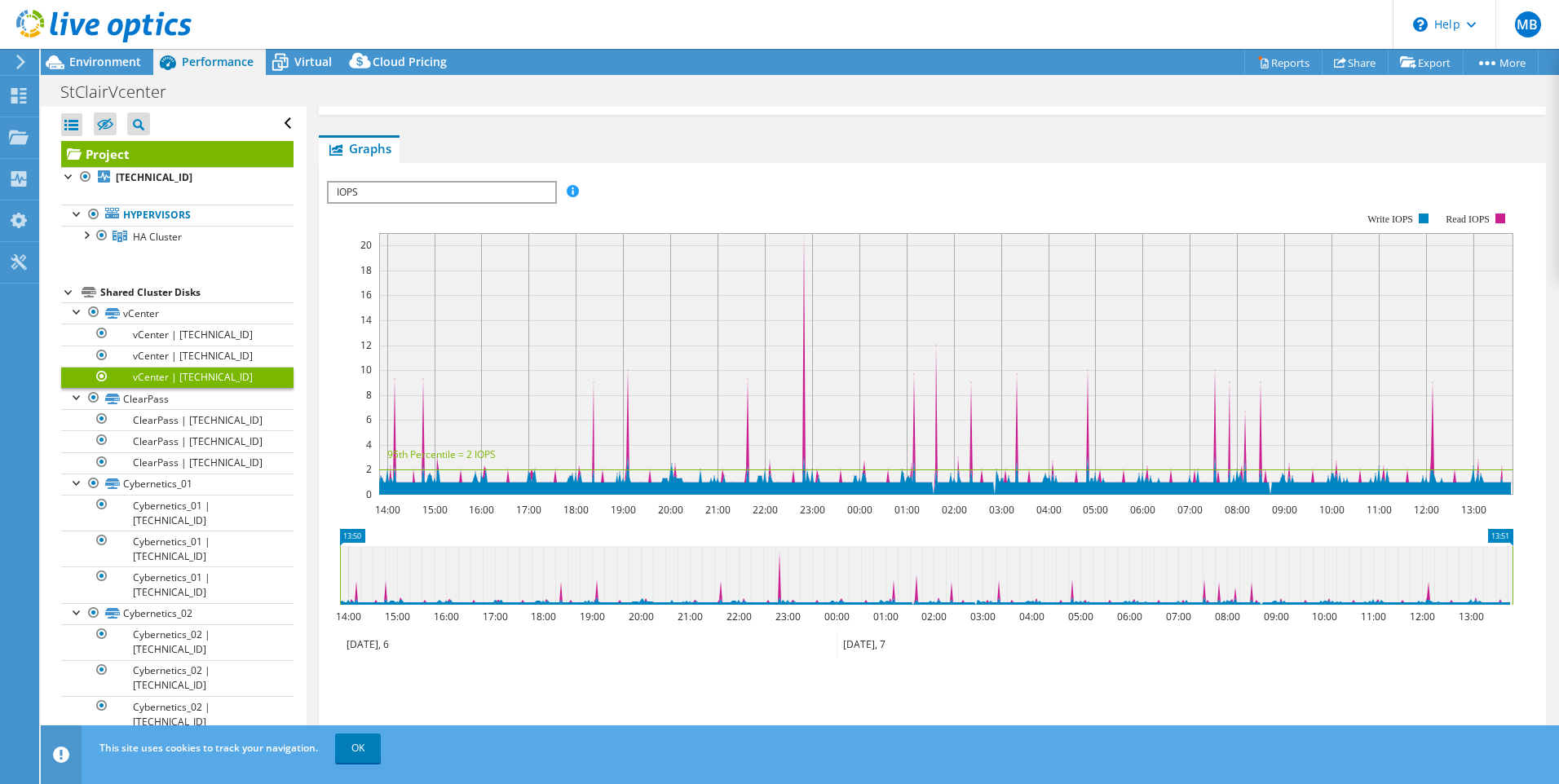
click at [78, 732] on div at bounding box center [78, 741] width 17 height 17
click at [174, 753] on link "Cybernetics_03 | [TECHNICAL_ID]" at bounding box center [177, 771] width 233 height 36
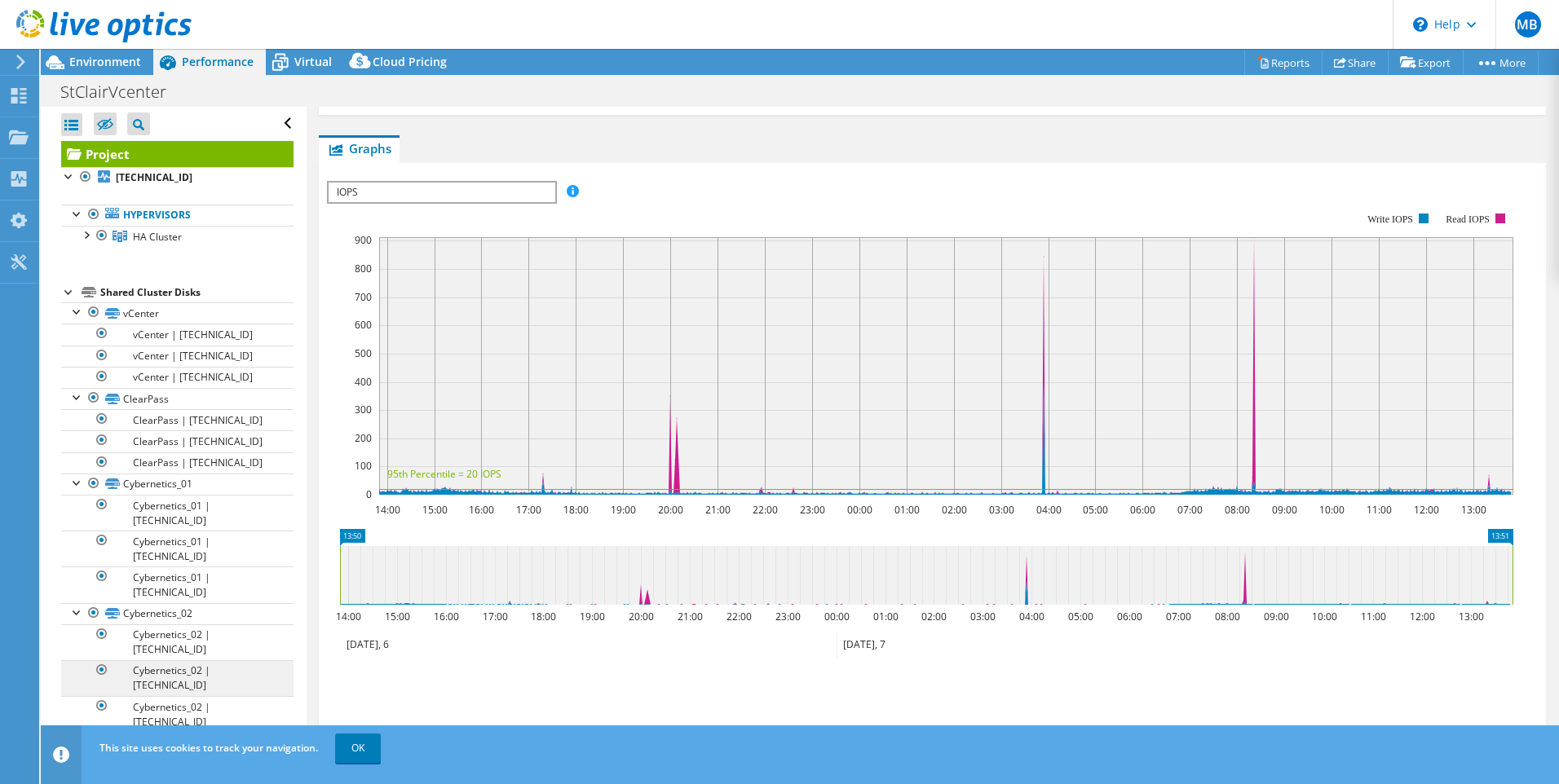
scroll to position [18, 0]
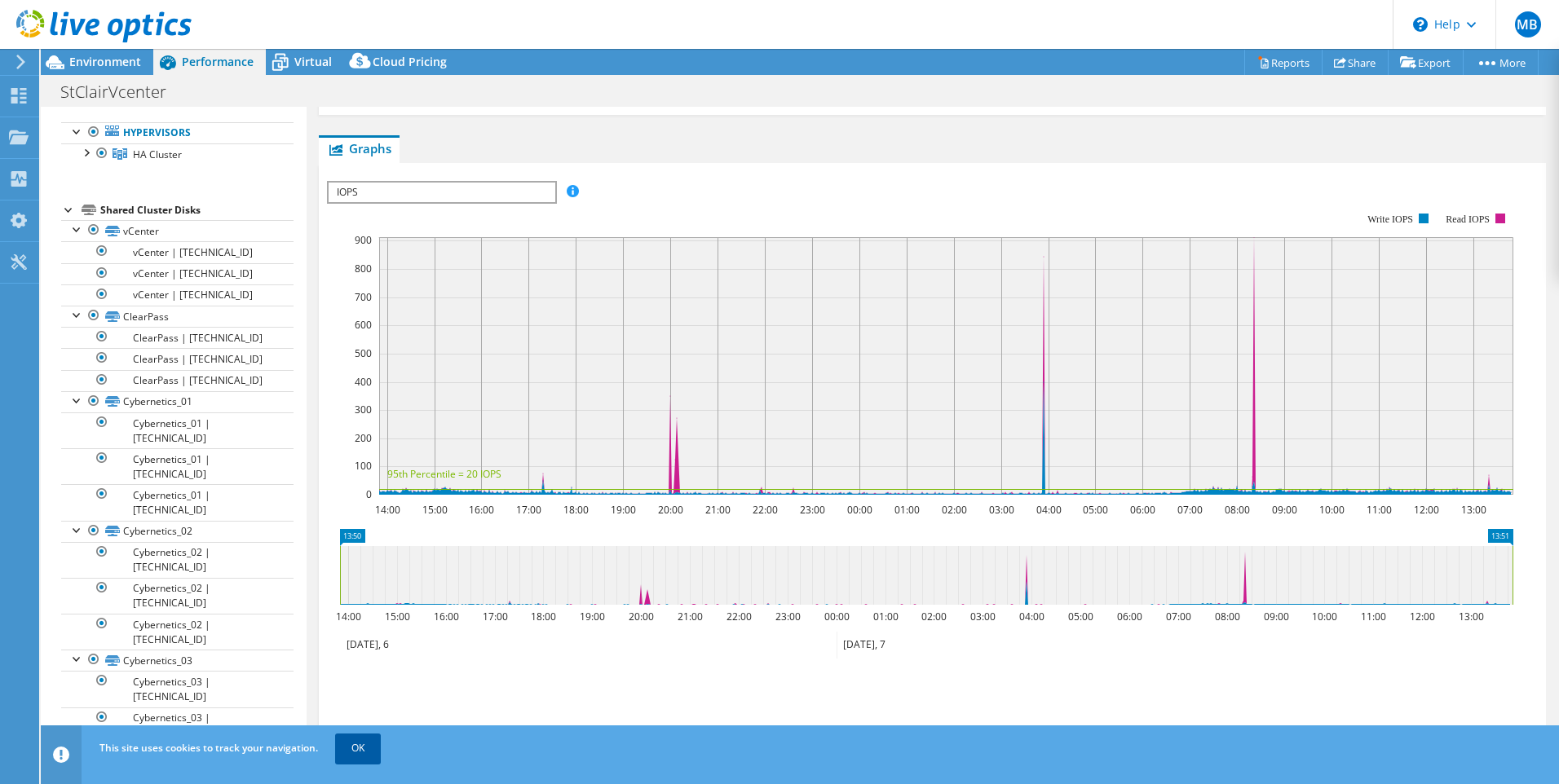
click at [360, 748] on link "OK" at bounding box center [358, 748] width 46 height 29
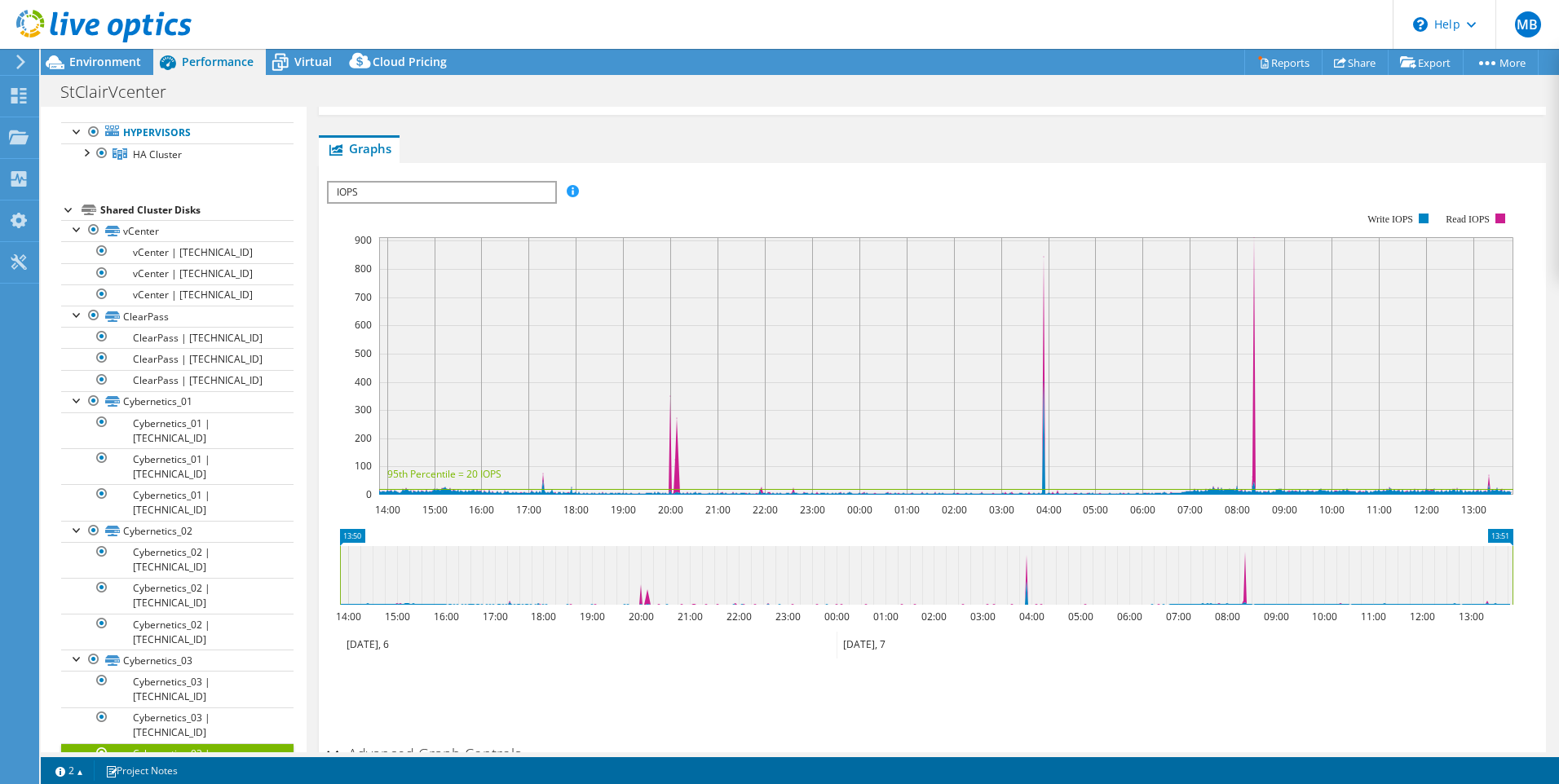
click at [168, 779] on link "Cybernetics_04" at bounding box center [177, 789] width 233 height 21
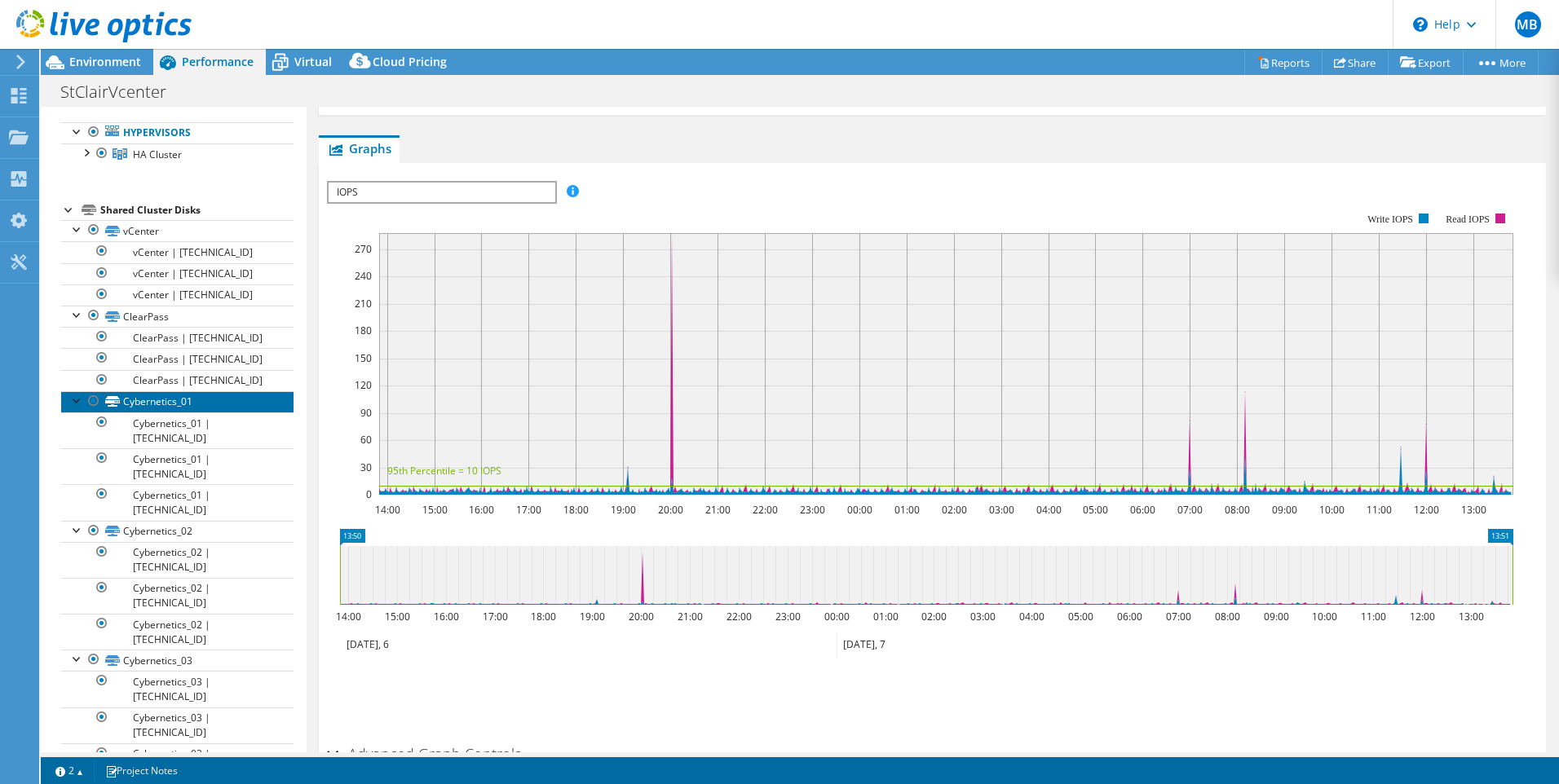
click at [172, 405] on link "Cybernetics_01" at bounding box center [177, 401] width 233 height 21
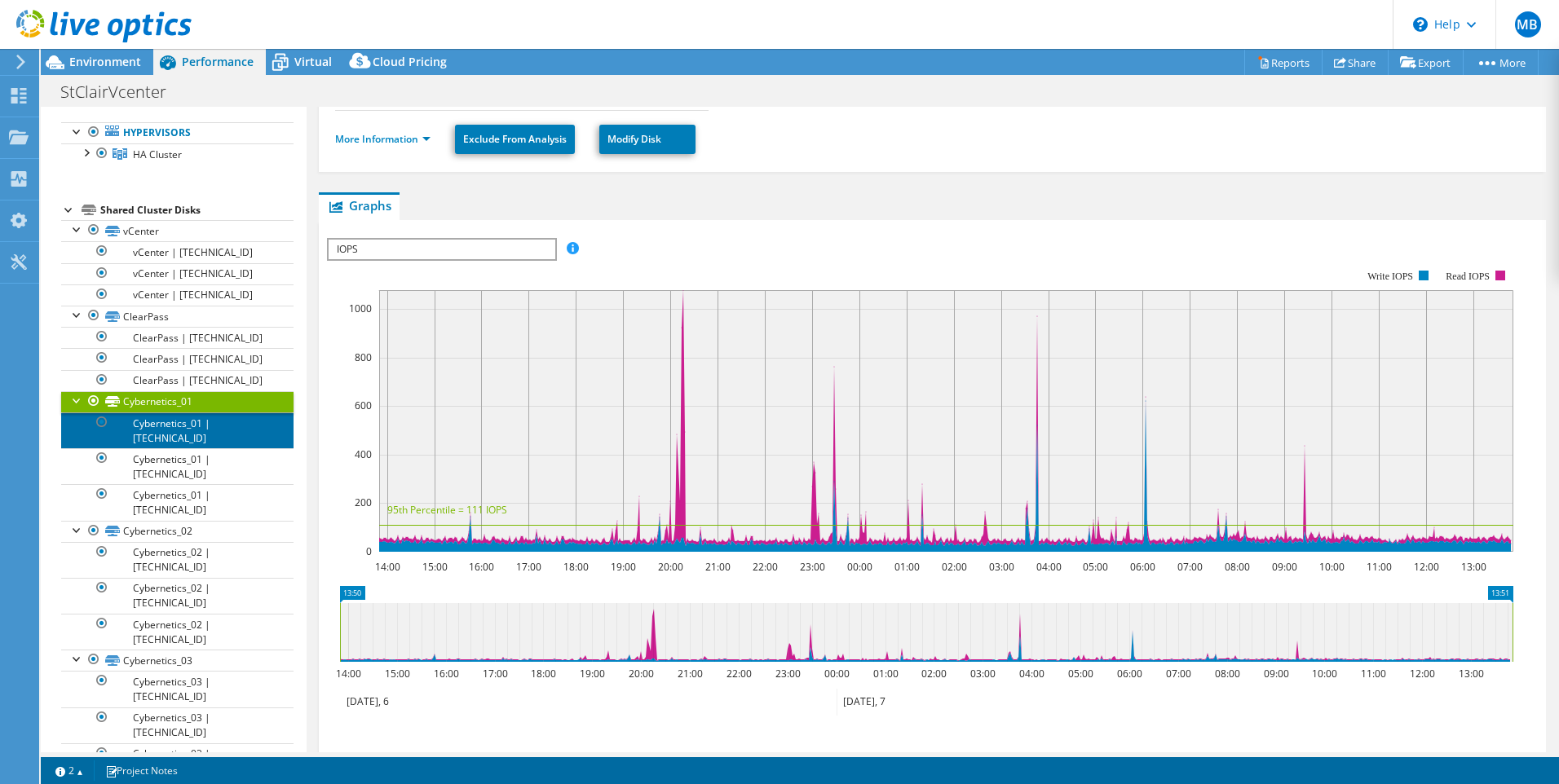
click at [170, 425] on link "Cybernetics_01 | [TECHNICAL_ID]" at bounding box center [177, 430] width 233 height 36
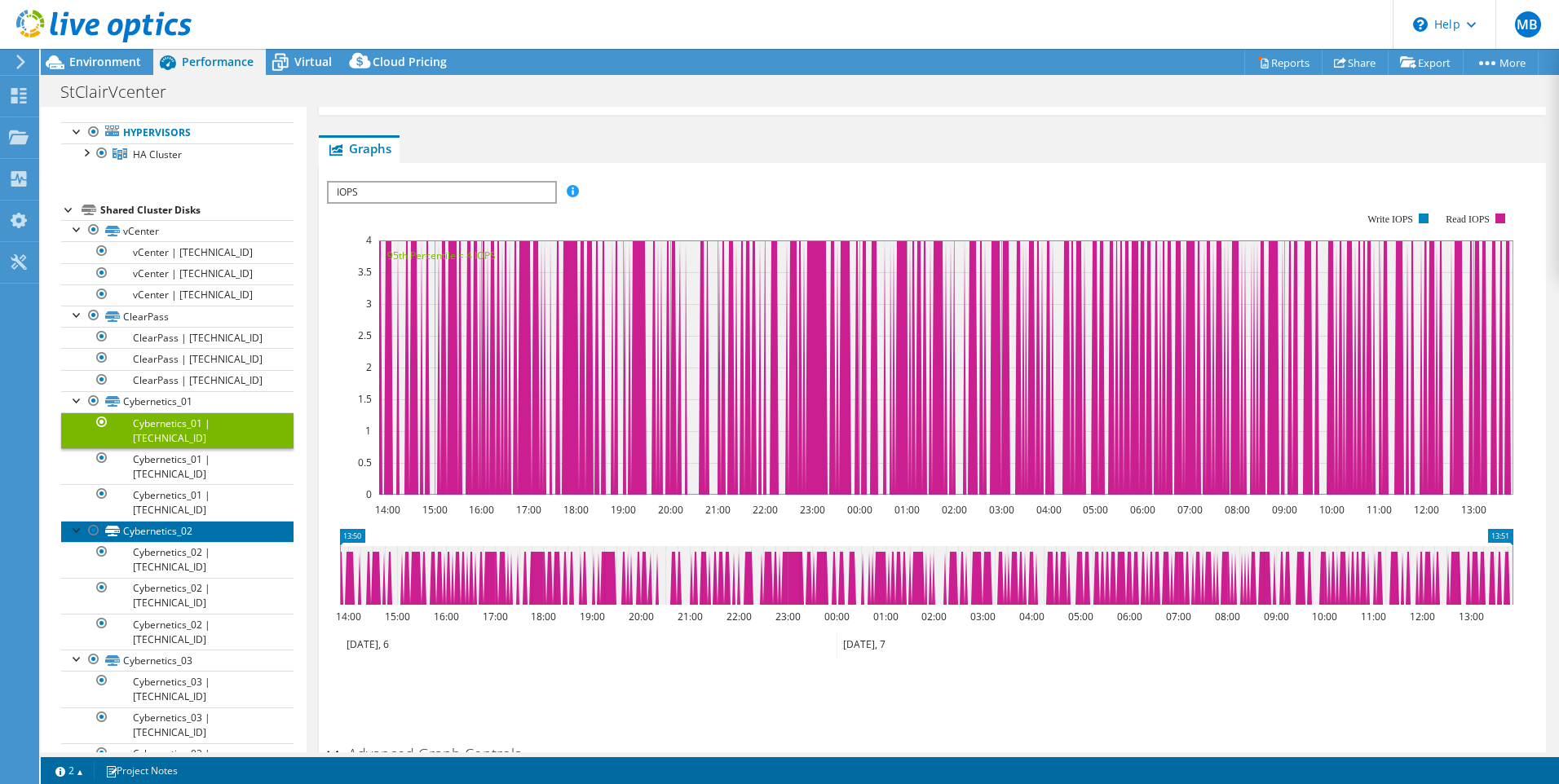
click at [159, 521] on link "Cybernetics_02" at bounding box center [177, 531] width 233 height 21
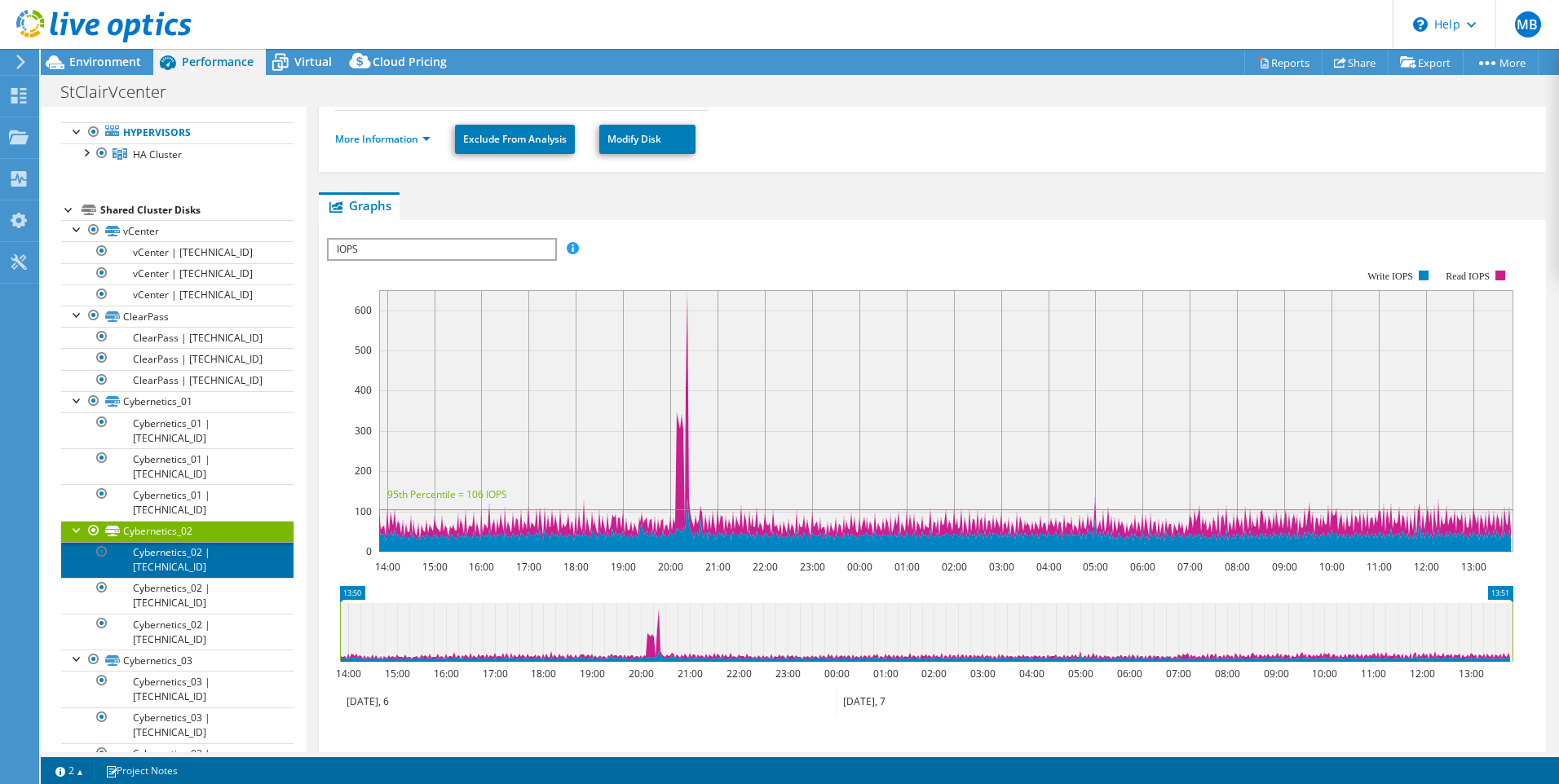
click at [164, 542] on link "Cybernetics_02 | [TECHNICAL_ID]" at bounding box center [177, 560] width 233 height 36
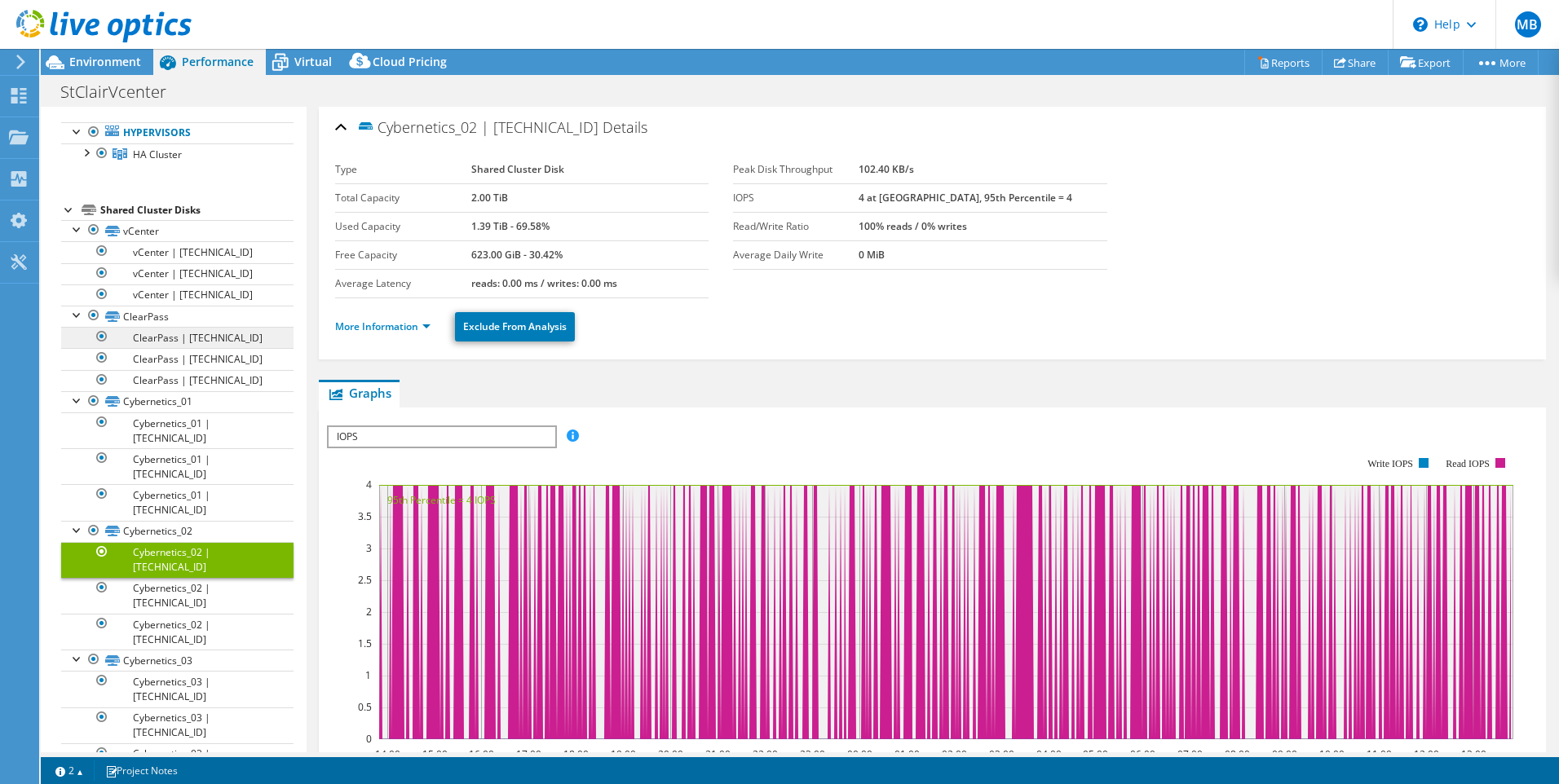
scroll to position [0, 0]
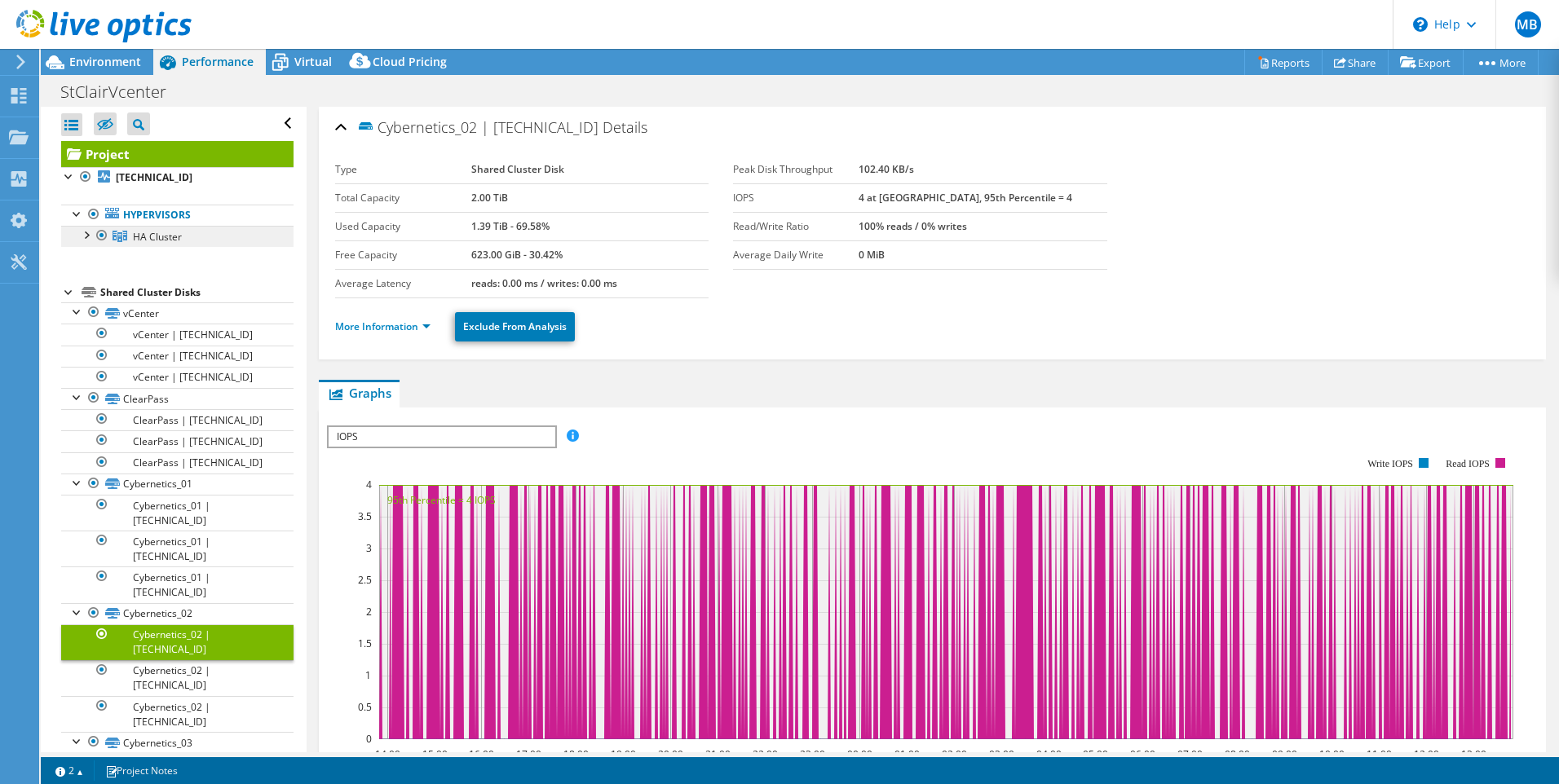
click at [142, 236] on span "HA Cluster" at bounding box center [157, 237] width 49 height 14
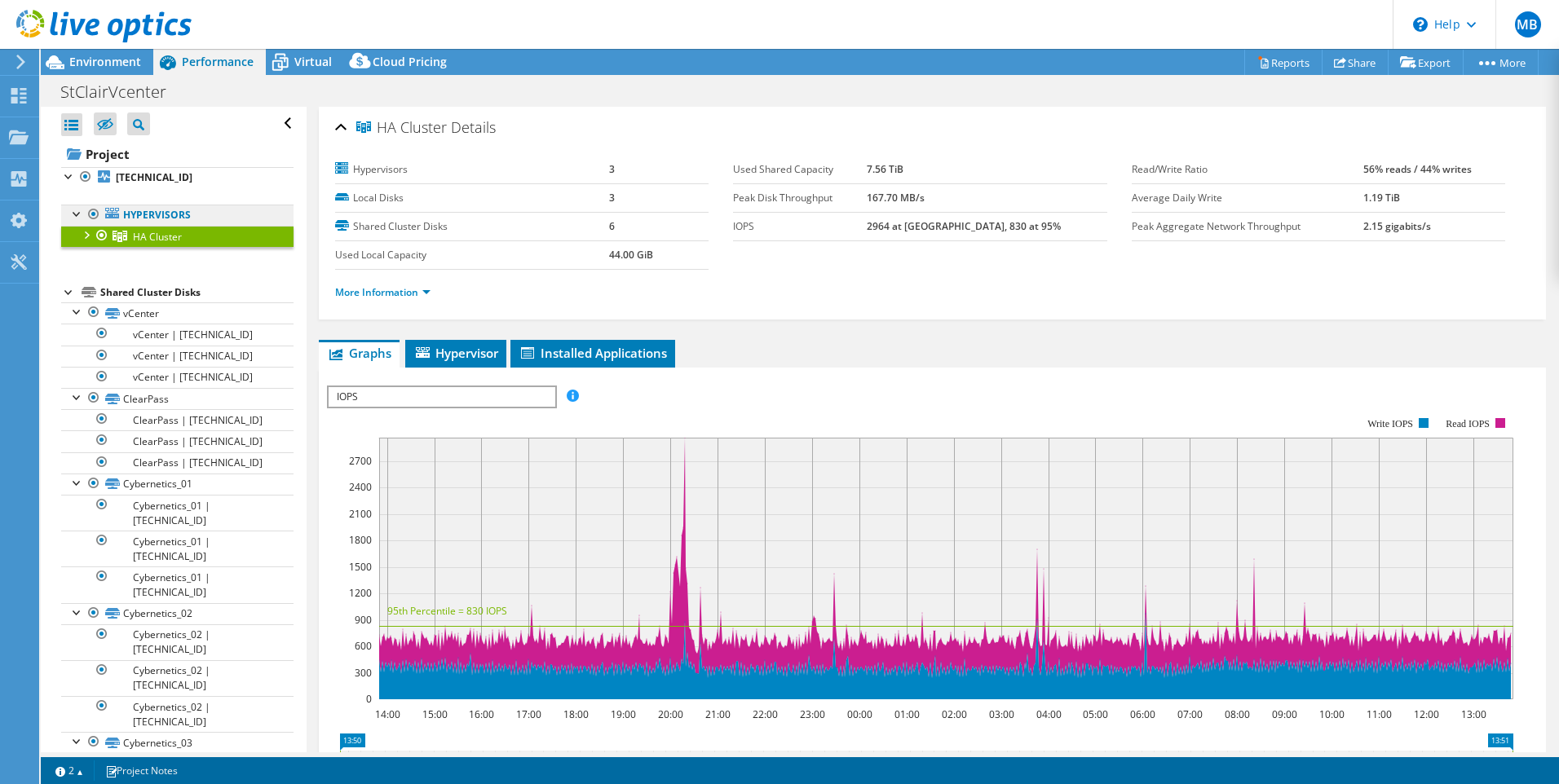
click at [163, 214] on link "Hypervisors" at bounding box center [177, 214] width 233 height 21
click at [151, 177] on b "[TECHNICAL_ID]" at bounding box center [154, 177] width 77 height 14
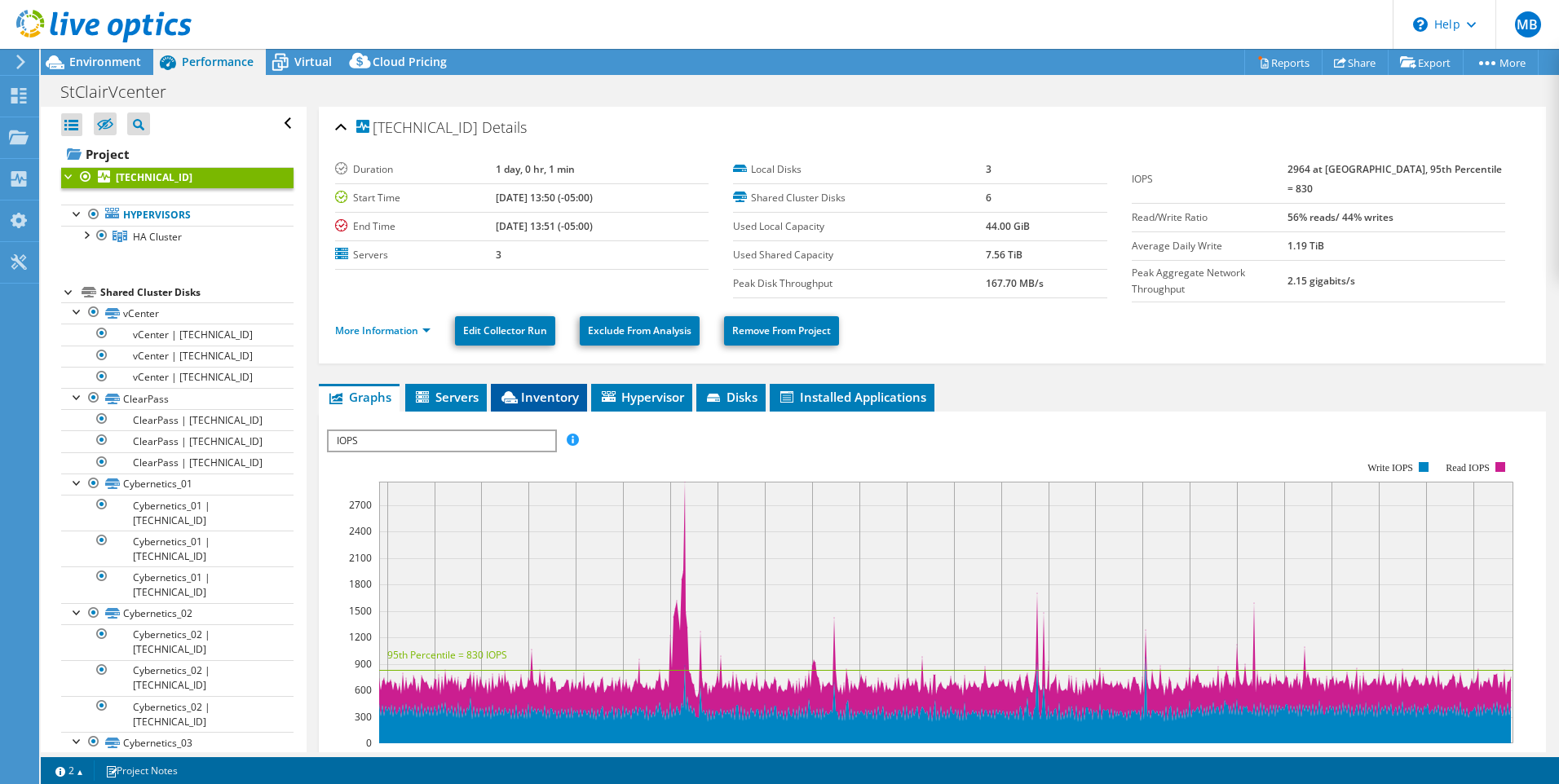
click at [537, 397] on span "Inventory" at bounding box center [539, 397] width 80 height 17
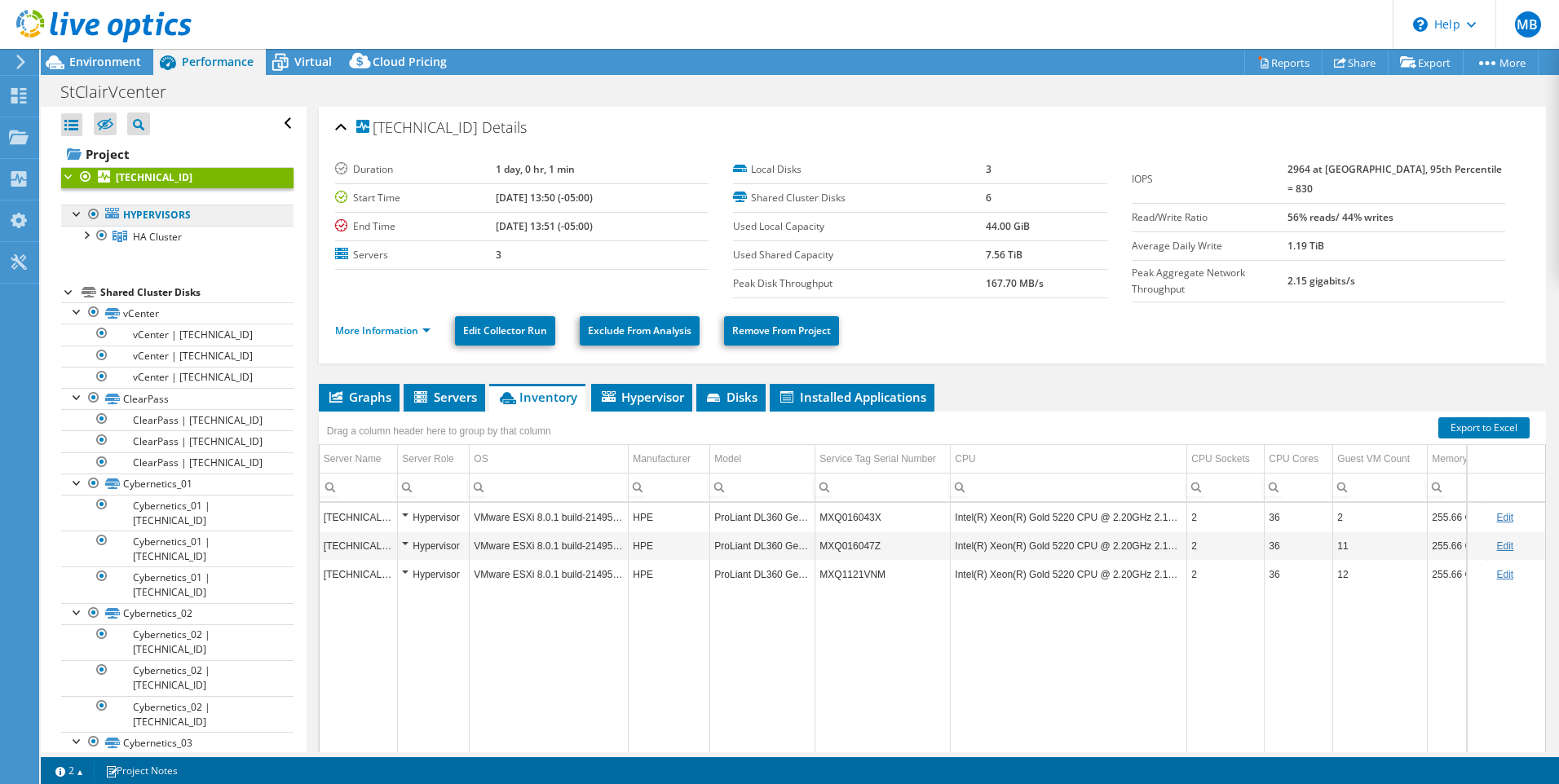
click at [199, 217] on link "Hypervisors" at bounding box center [177, 214] width 233 height 21
click at [185, 241] on link "HA Cluster" at bounding box center [177, 236] width 233 height 21
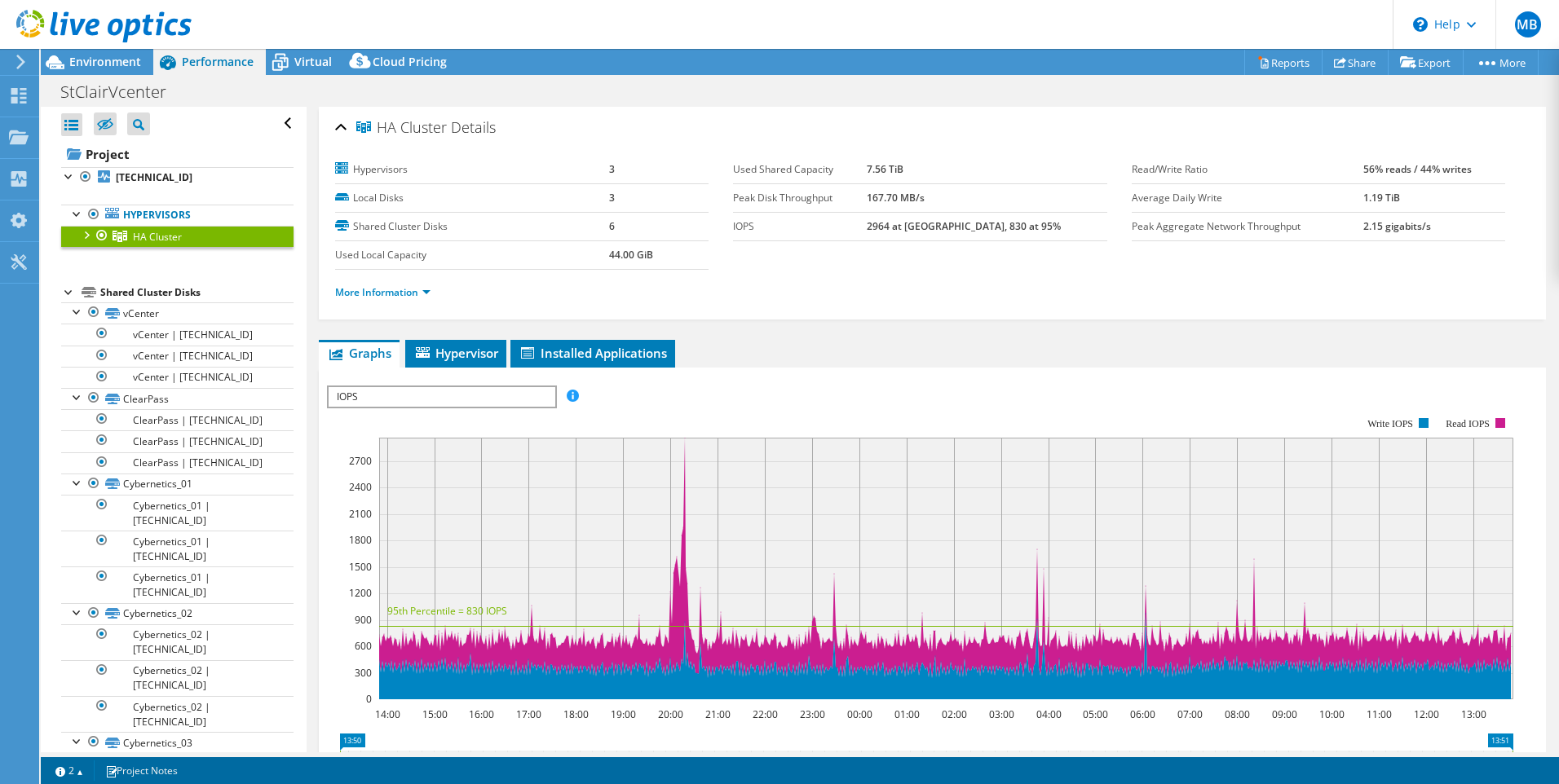
click at [85, 234] on div at bounding box center [86, 234] width 17 height 17
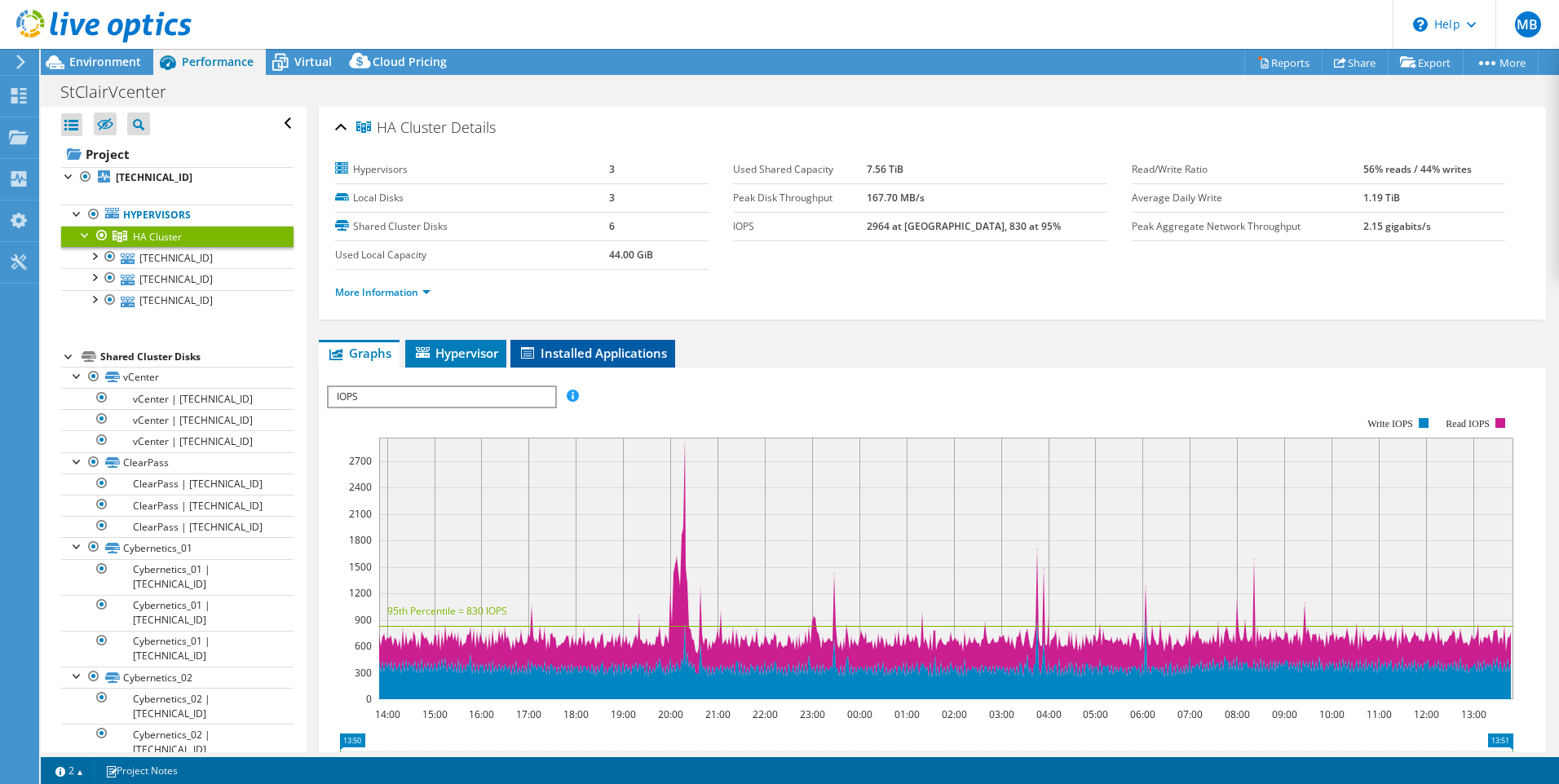
click at [572, 354] on span "Installed Applications" at bounding box center [593, 353] width 148 height 17
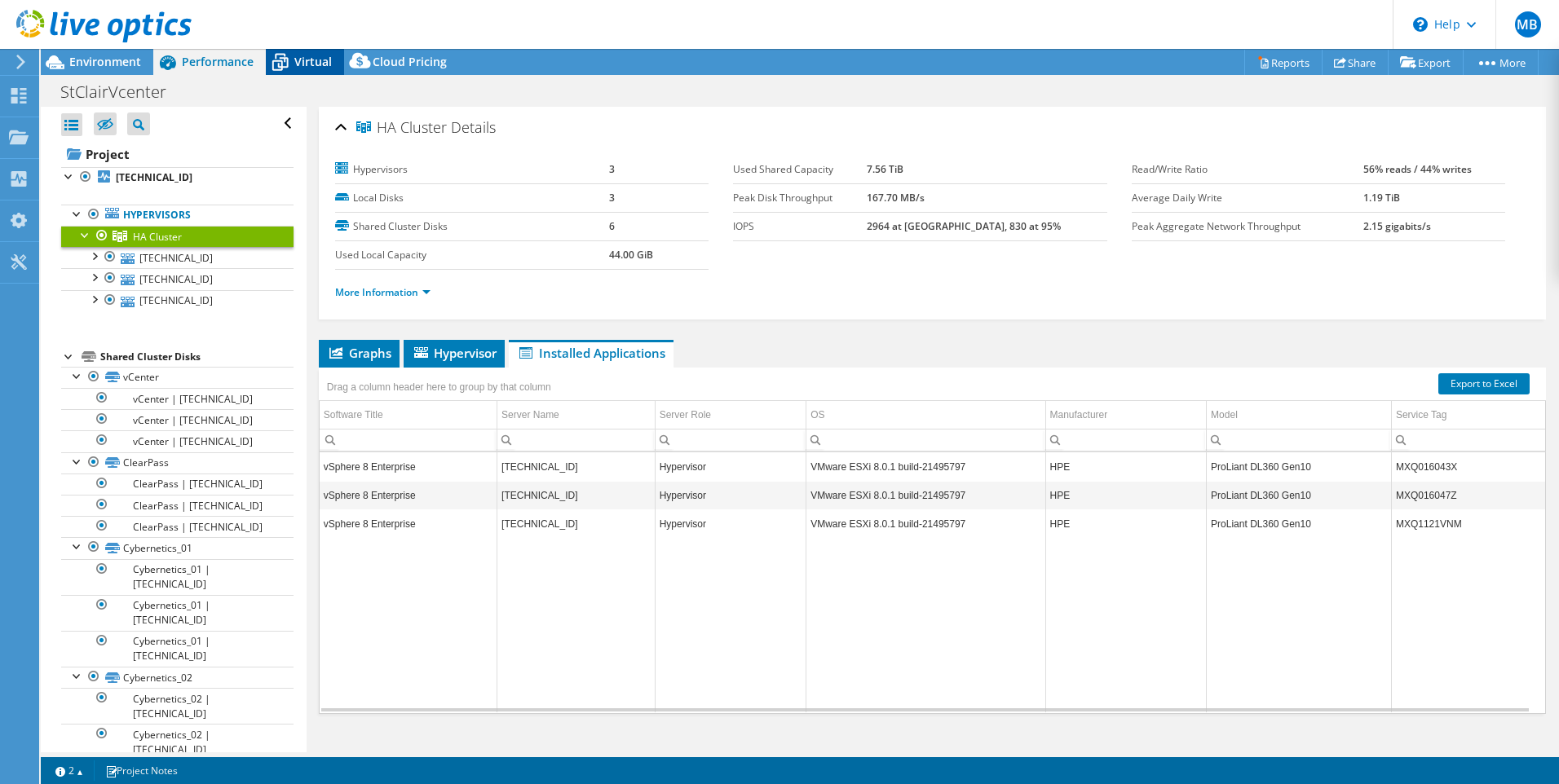
click at [305, 63] on span "Virtual" at bounding box center [313, 62] width 38 height 16
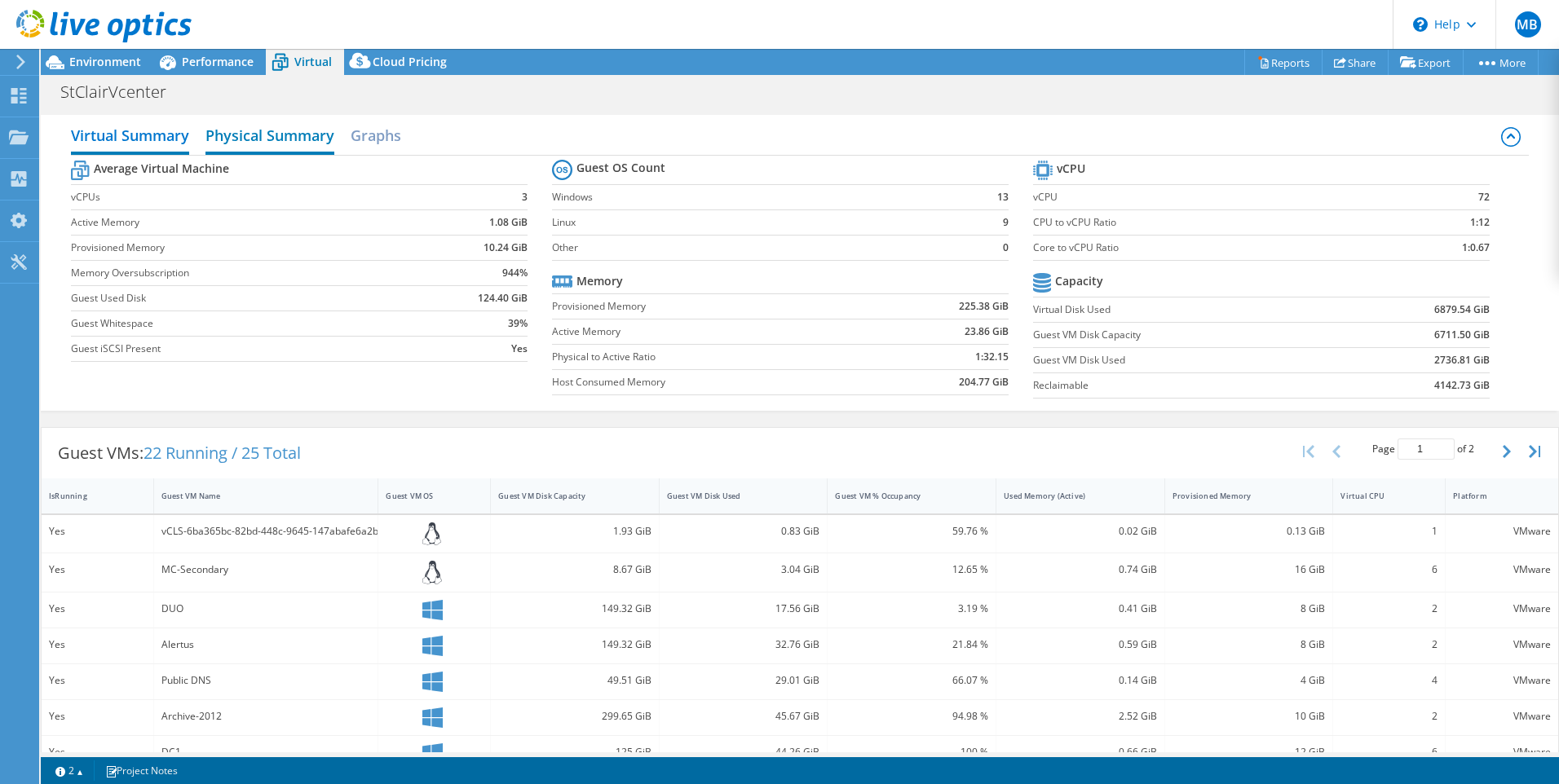
click at [294, 139] on h2 "Physical Summary" at bounding box center [269, 137] width 128 height 36
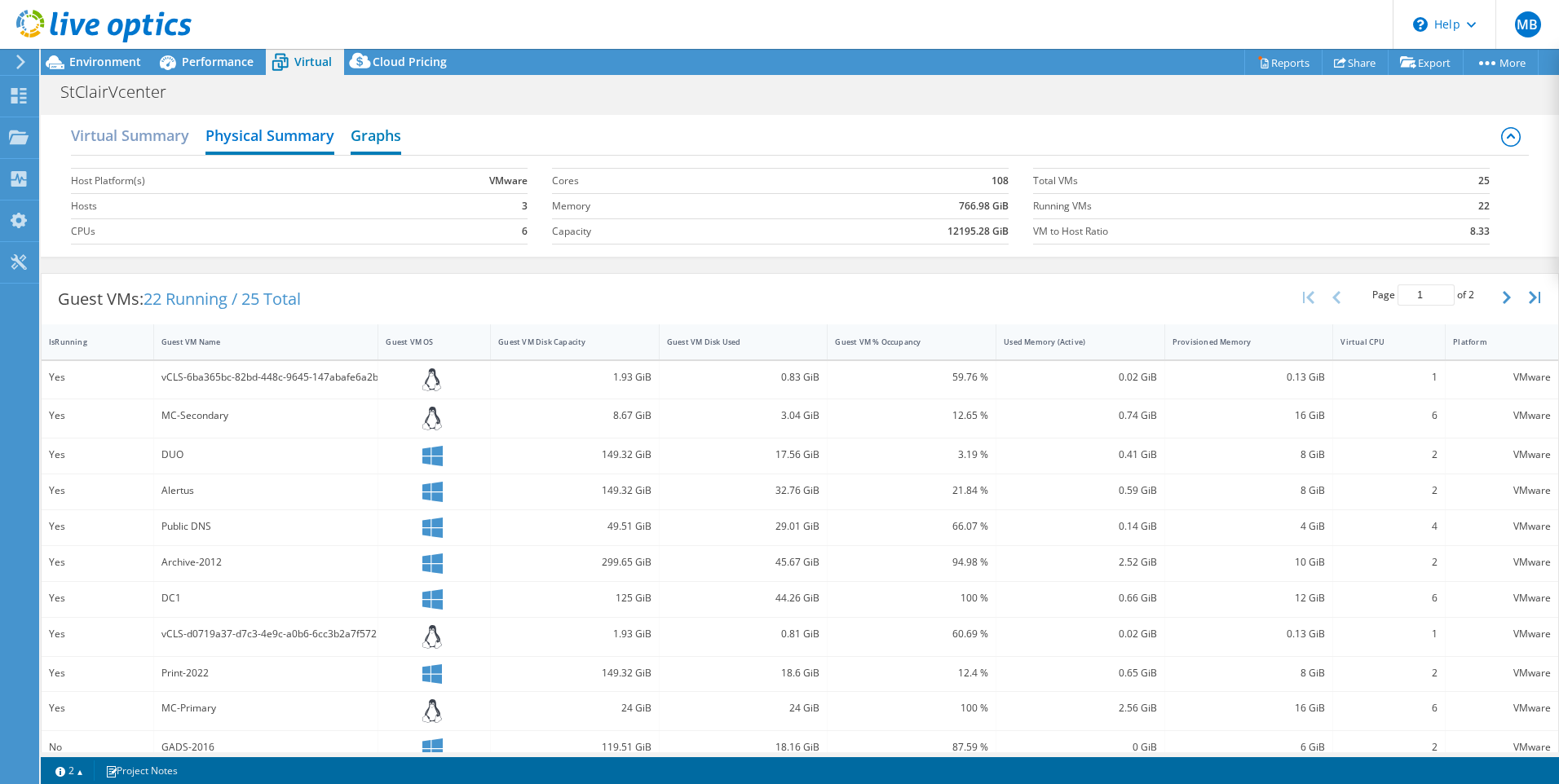
click at [384, 137] on h2 "Graphs" at bounding box center [375, 137] width 51 height 36
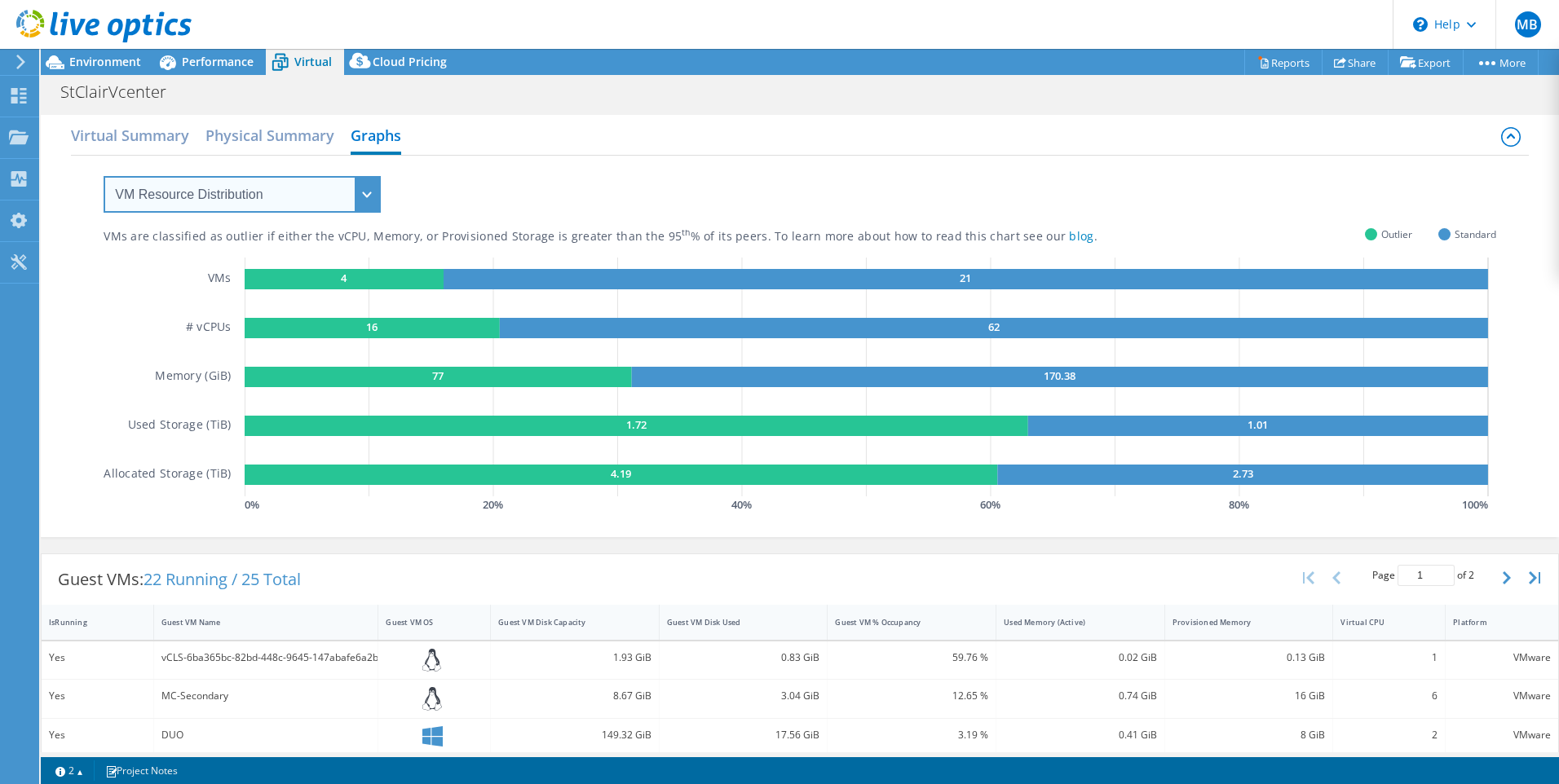
click at [366, 193] on select "VM Resource Distribution Provisioning Contrast Over Provisioning" at bounding box center [242, 194] width 277 height 37
click at [103, 176] on select "VM Resource Distribution Provisioning Contrast Over Provisioning" at bounding box center [242, 194] width 277 height 37
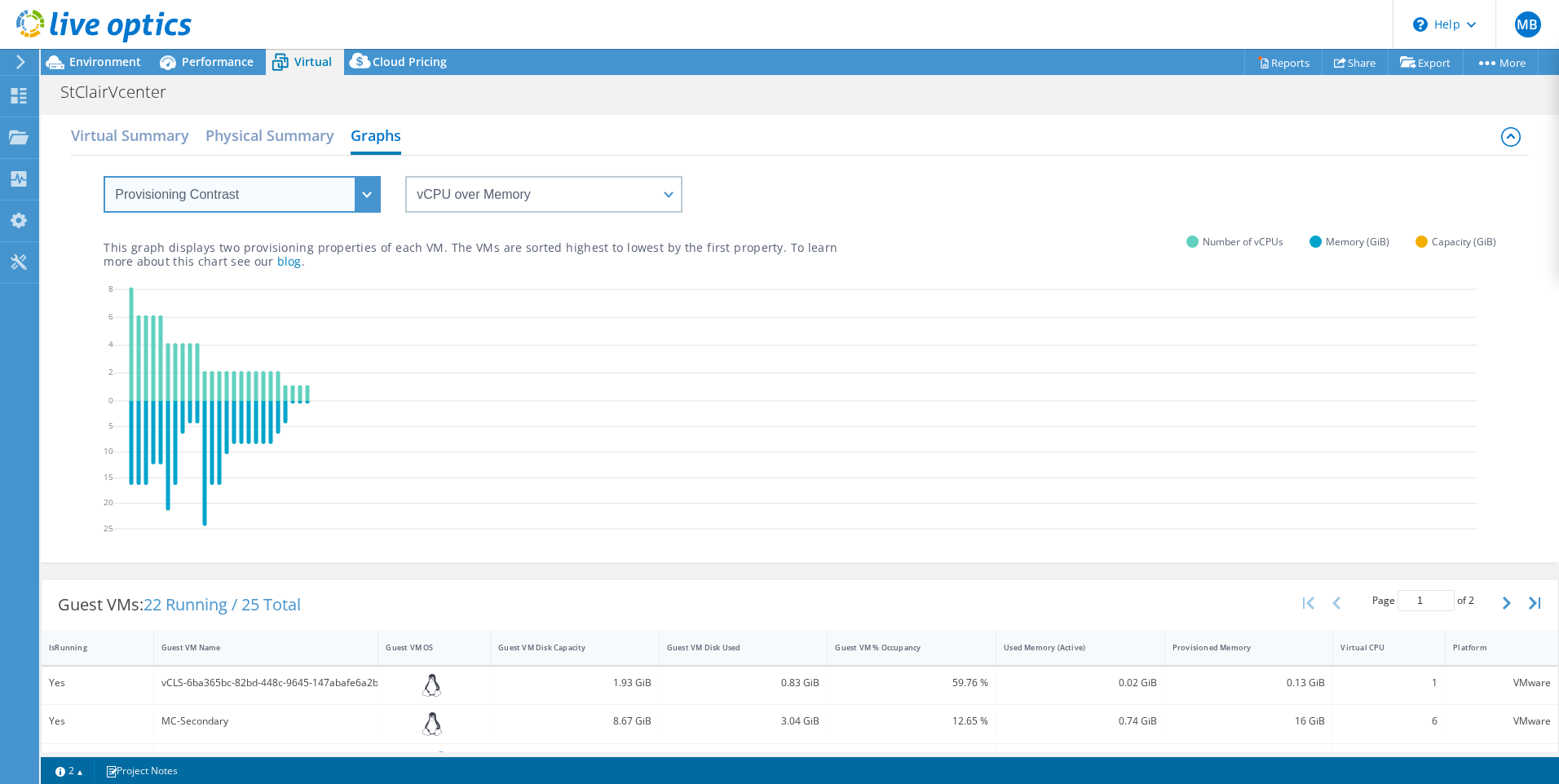
click at [367, 195] on select "VM Resource Distribution Provisioning Contrast Over Provisioning" at bounding box center [242, 194] width 277 height 37
select select "Over Provisioning"
click at [103, 176] on select "VM Resource Distribution Provisioning Contrast Over Provisioning" at bounding box center [242, 194] width 277 height 37
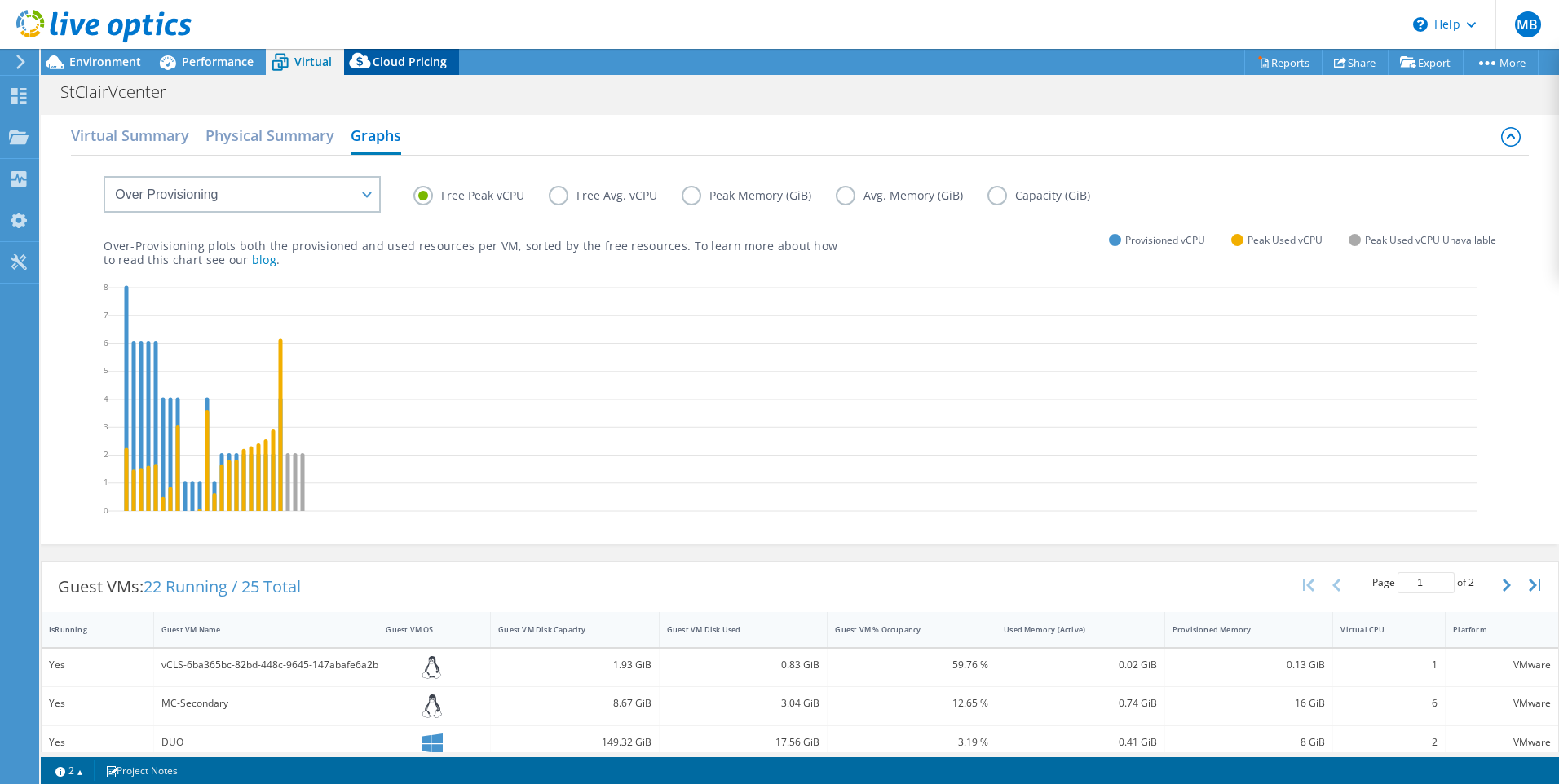
click at [403, 64] on span "Cloud Pricing" at bounding box center [410, 62] width 74 height 16
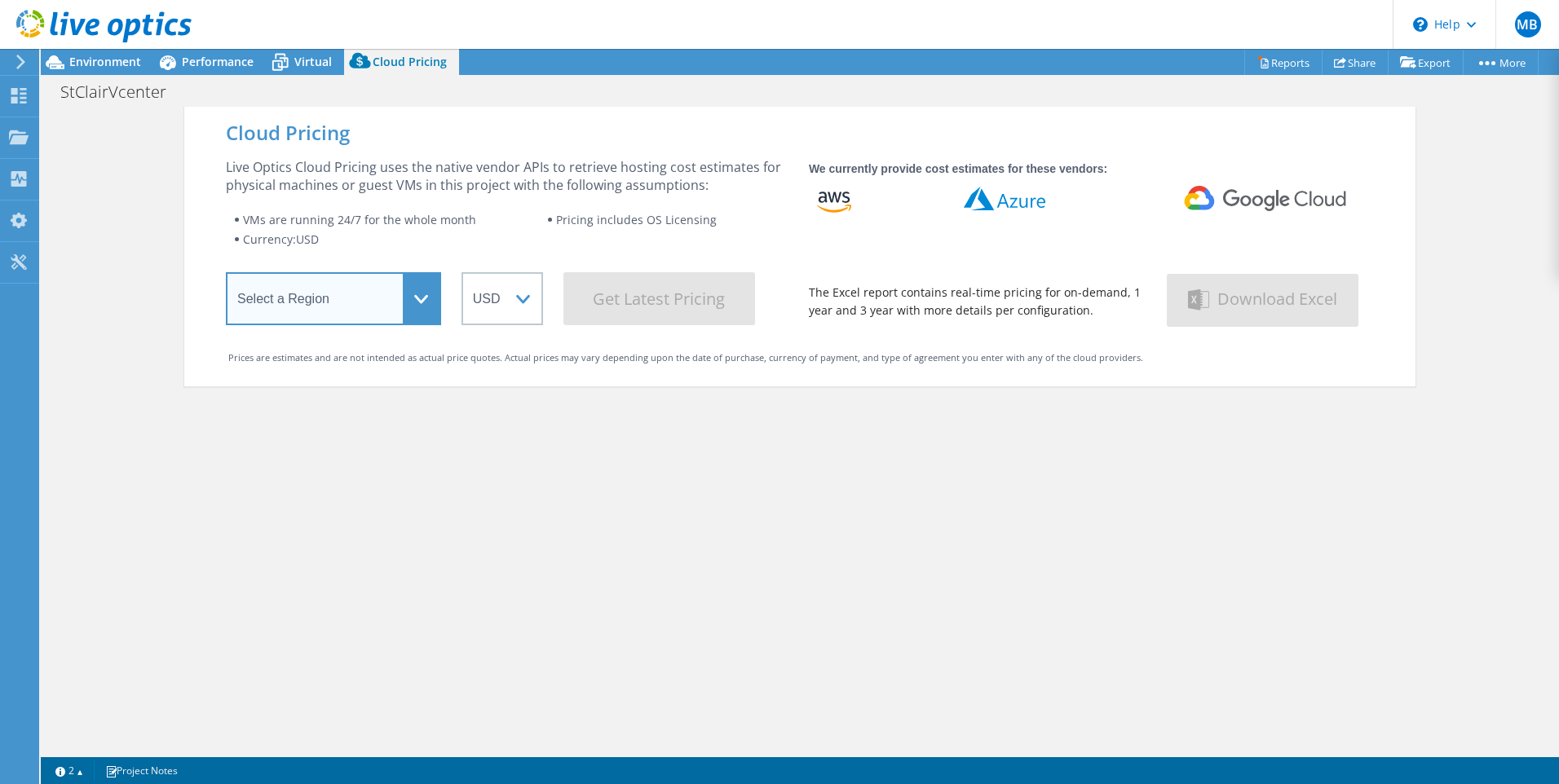
click at [418, 299] on select "Select a Region Asia Pacific (Hong Kong) Asia Pacific (Mumbai) Asia Pacific (Se…" at bounding box center [334, 299] width 215 height 53
select select "USEast"
click at [226, 275] on select "Select a Region Asia Pacific (Hong Kong) Asia Pacific (Mumbai) Asia Pacific (Se…" at bounding box center [334, 299] width 215 height 53
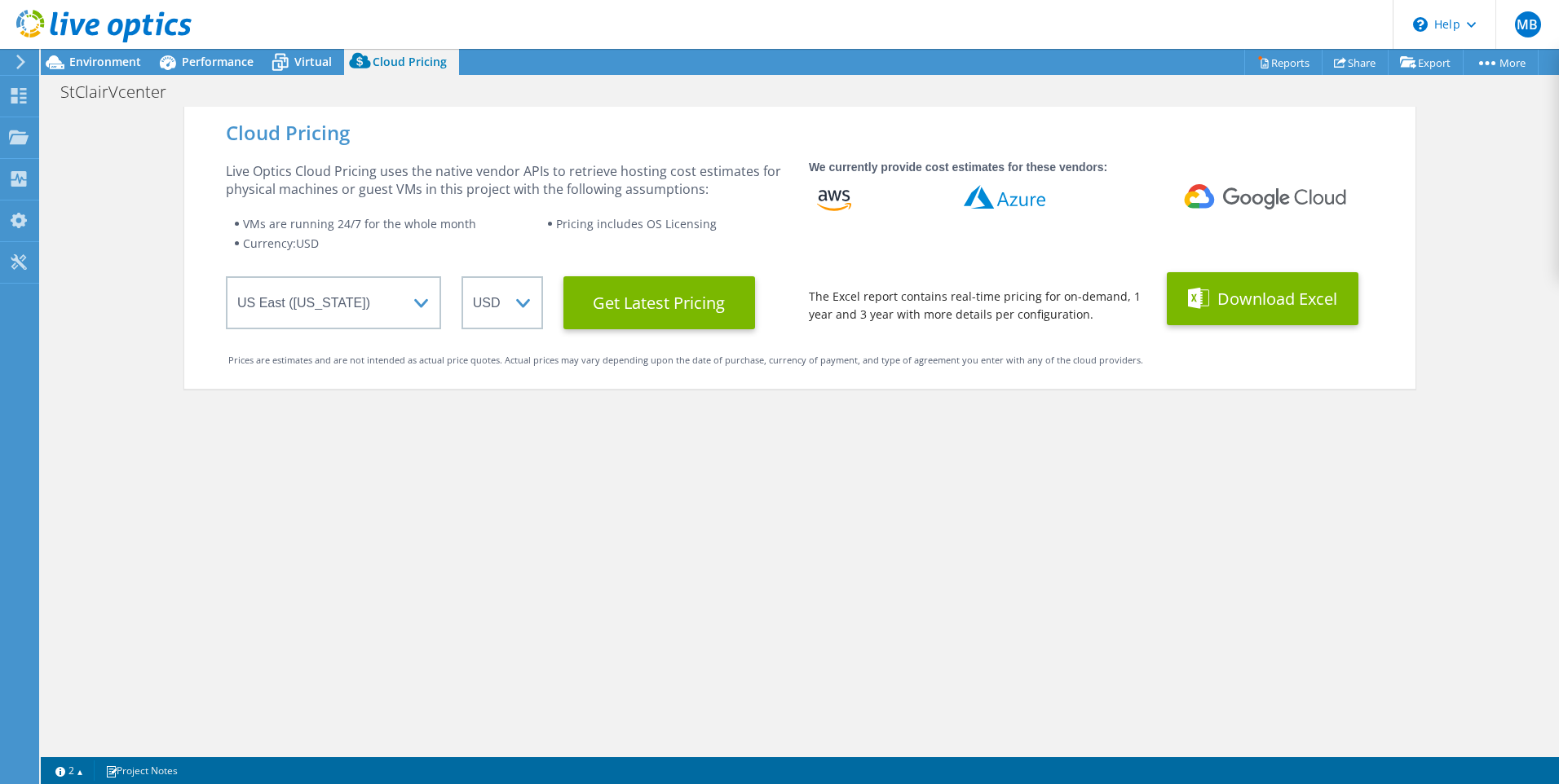
click at [1279, 300] on button "Download Excel" at bounding box center [1263, 299] width 192 height 53
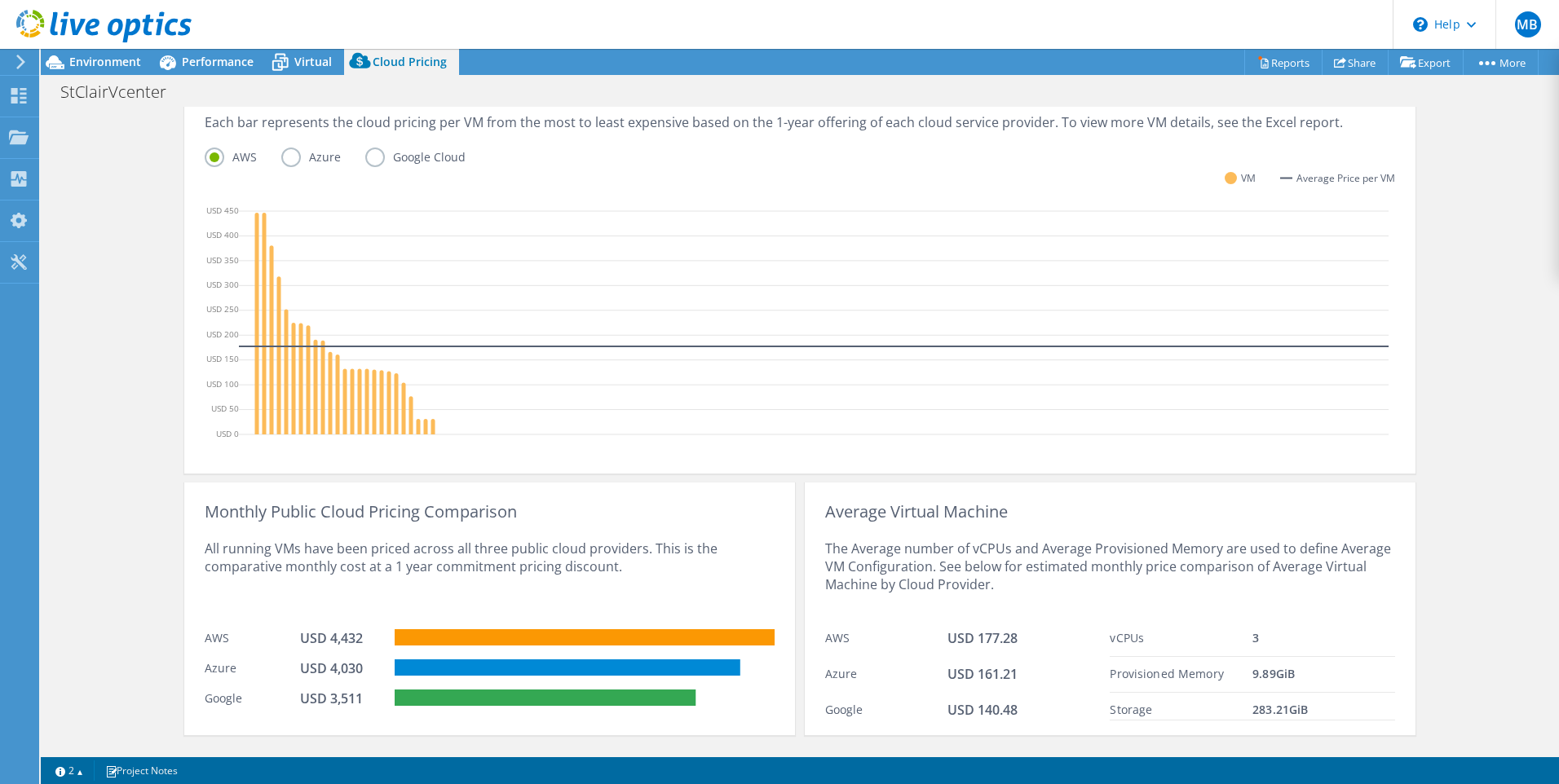
scroll to position [443, 0]
